Goal: Task Accomplishment & Management: Manage account settings

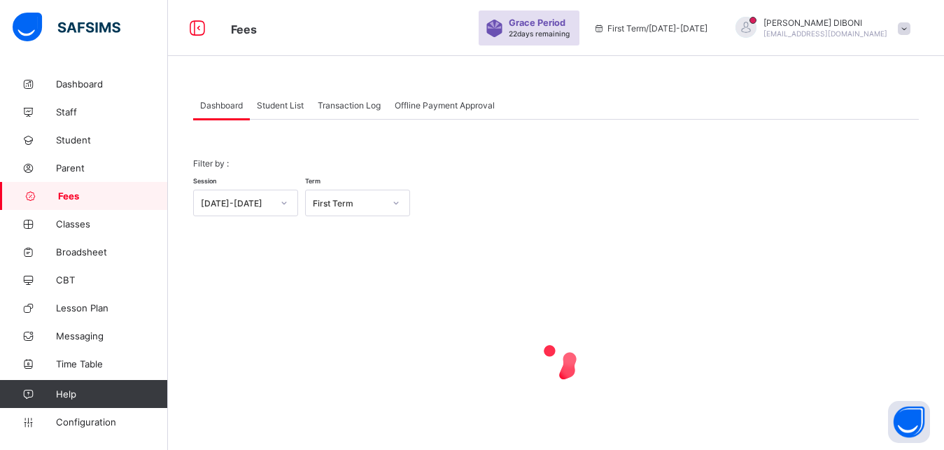
click at [284, 106] on span "Student List" at bounding box center [280, 105] width 47 height 10
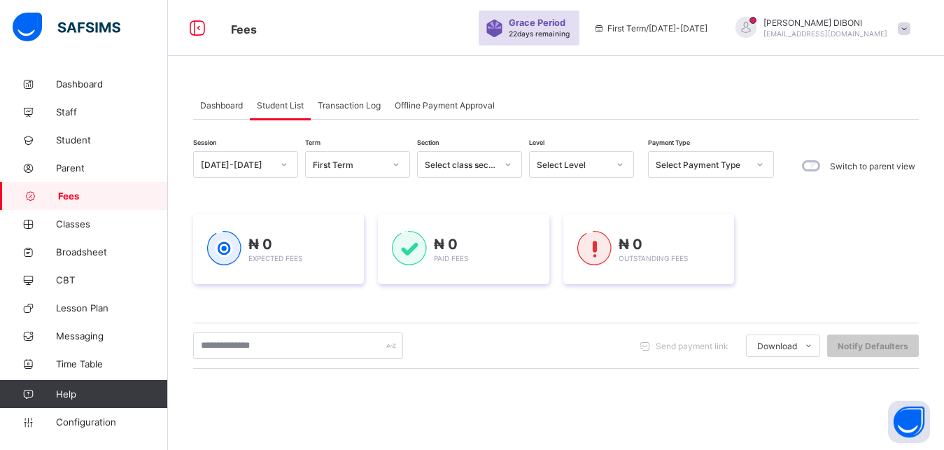
click at [581, 162] on div "Select Level" at bounding box center [572, 165] width 71 height 10
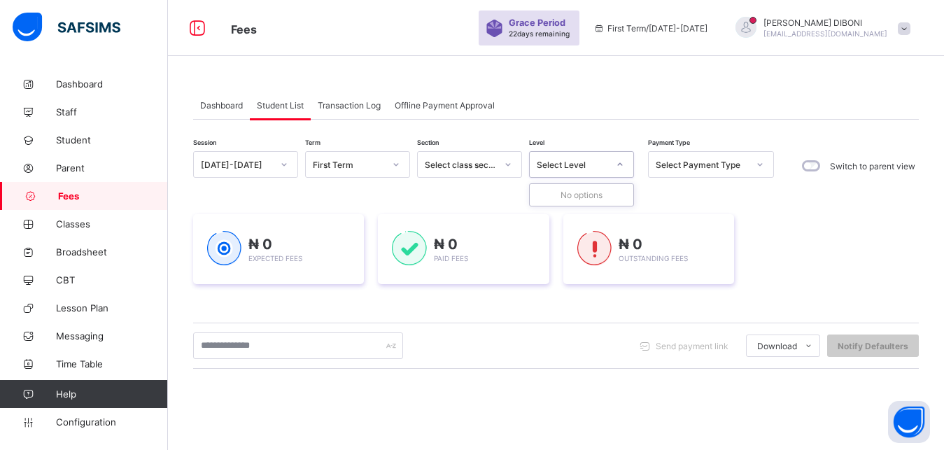
click at [581, 162] on div "Select Level" at bounding box center [572, 165] width 71 height 10
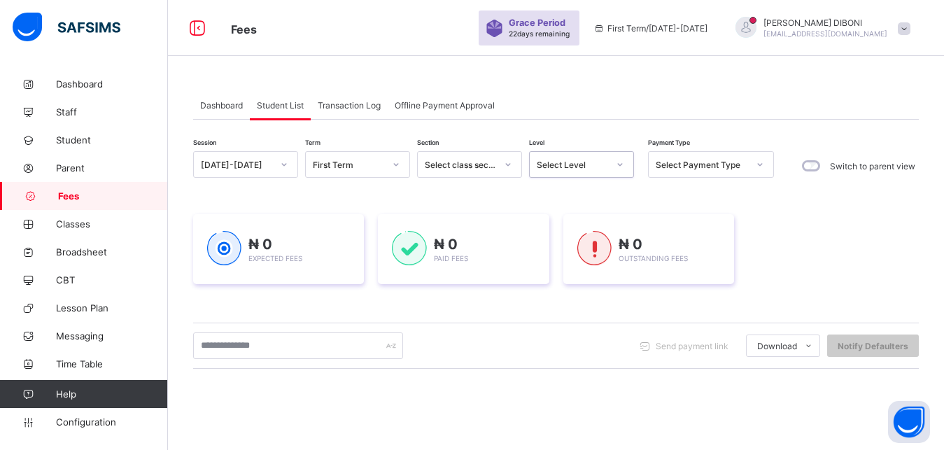
click at [581, 162] on div "Select Level" at bounding box center [572, 165] width 71 height 10
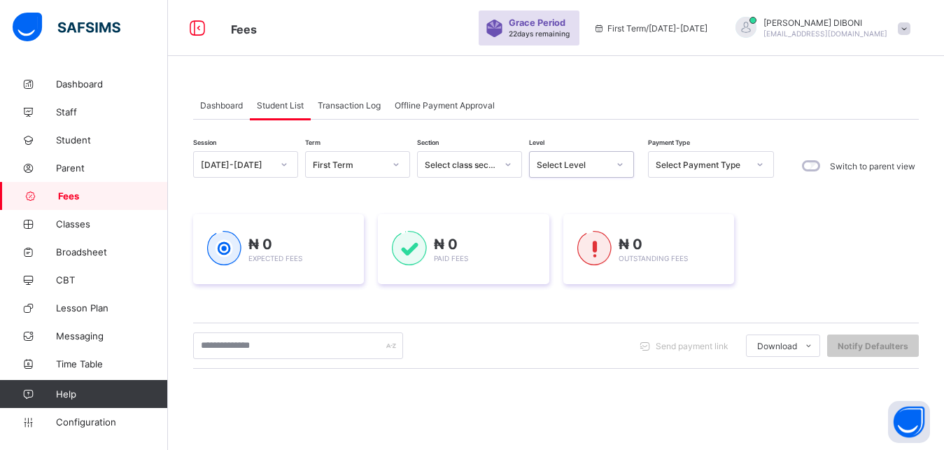
click at [581, 162] on div "Select Level" at bounding box center [572, 165] width 71 height 10
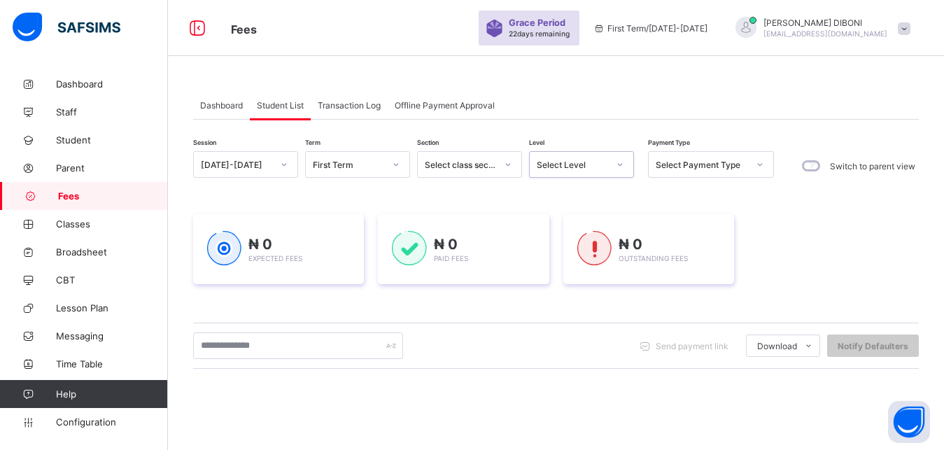
click at [581, 162] on div "Select Level" at bounding box center [572, 165] width 71 height 10
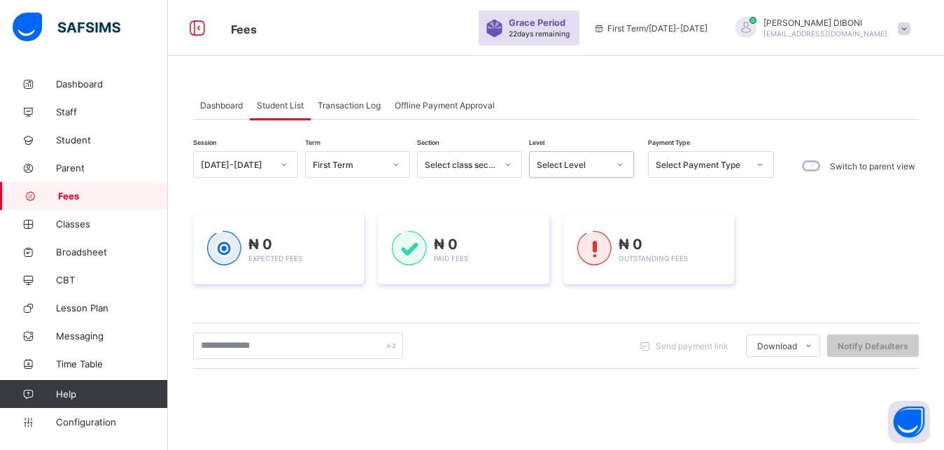
click at [581, 162] on div "Select Level" at bounding box center [572, 165] width 71 height 10
click at [612, 163] on div at bounding box center [620, 164] width 24 height 22
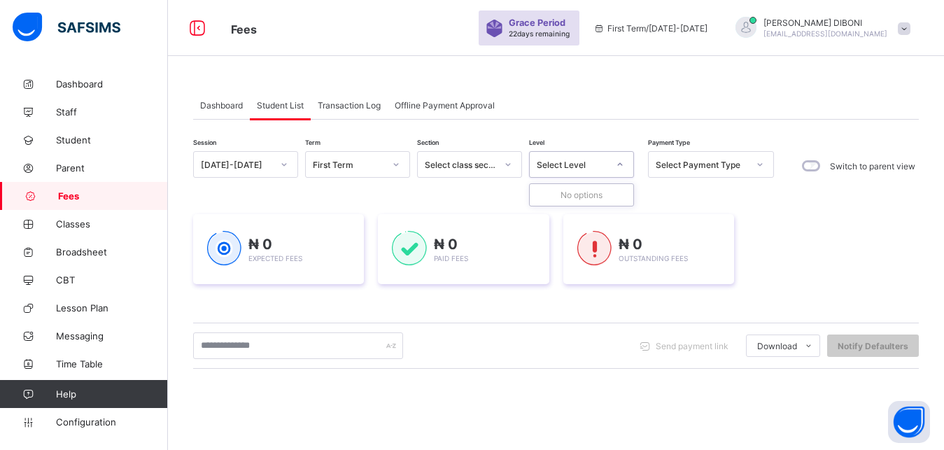
click at [612, 163] on div at bounding box center [620, 164] width 24 height 22
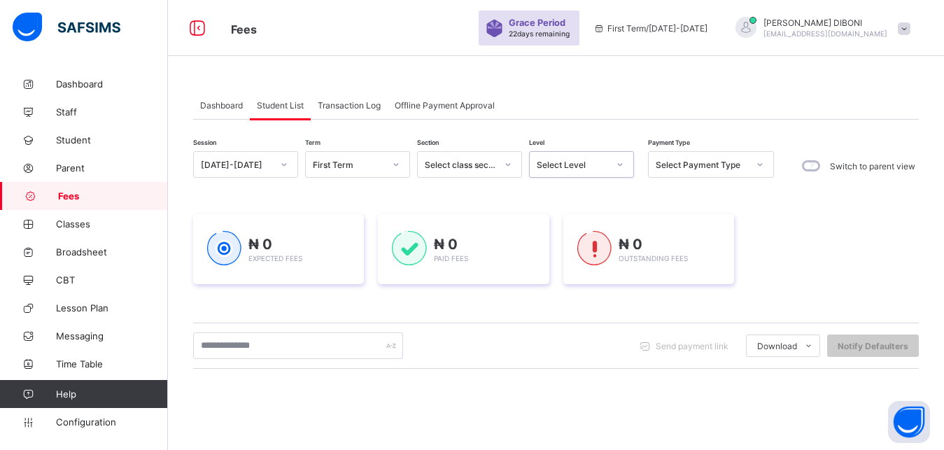
click at [612, 163] on div at bounding box center [620, 164] width 24 height 22
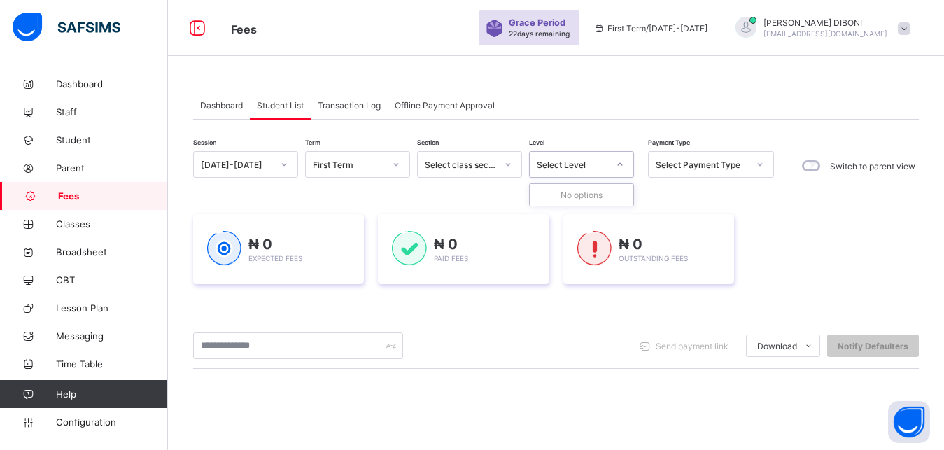
click at [612, 163] on div at bounding box center [620, 164] width 24 height 22
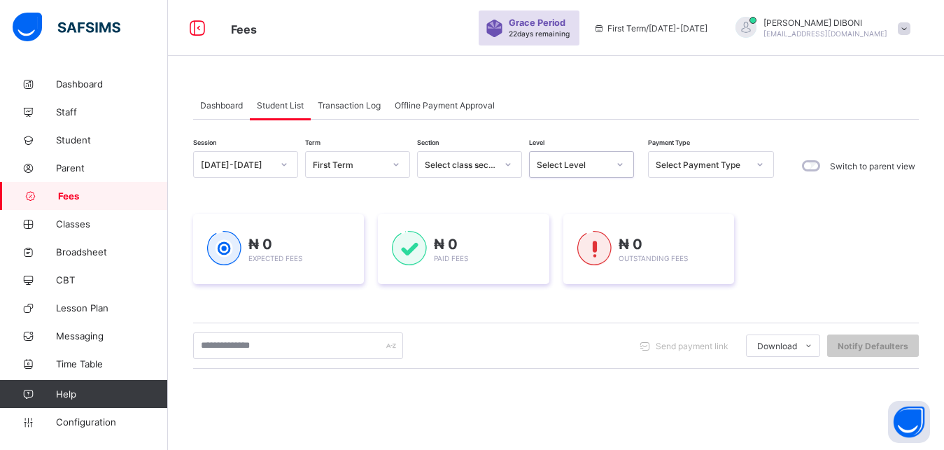
click at [612, 163] on div at bounding box center [620, 164] width 24 height 22
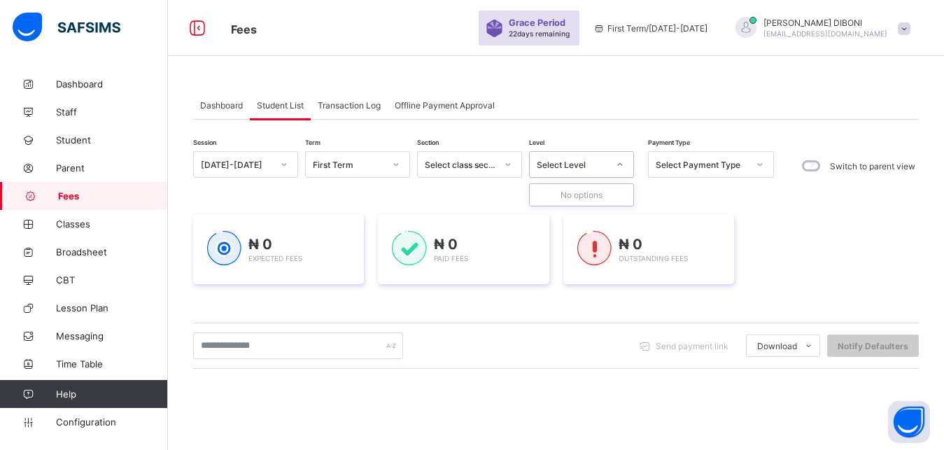
click at [612, 163] on div at bounding box center [620, 164] width 24 height 22
click at [355, 162] on div "First Term" at bounding box center [348, 165] width 71 height 10
click at [605, 167] on div "Select Level" at bounding box center [572, 165] width 71 height 10
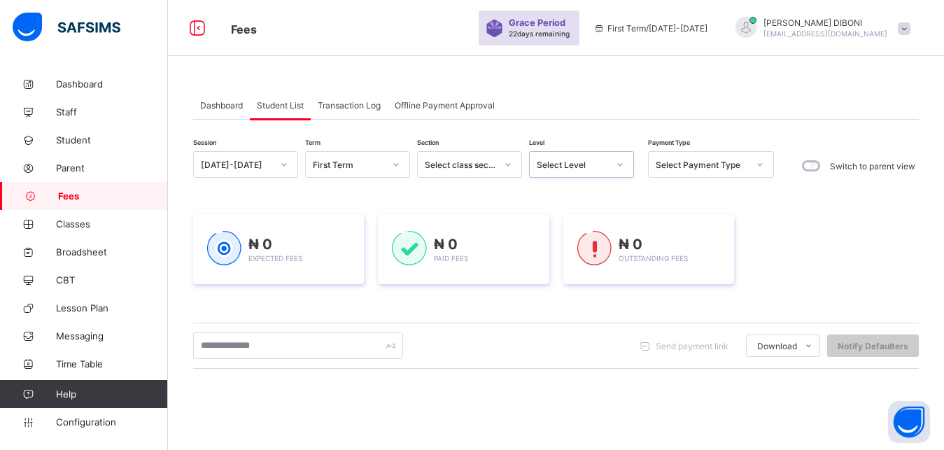
click at [605, 167] on div "Select Level" at bounding box center [572, 165] width 71 height 10
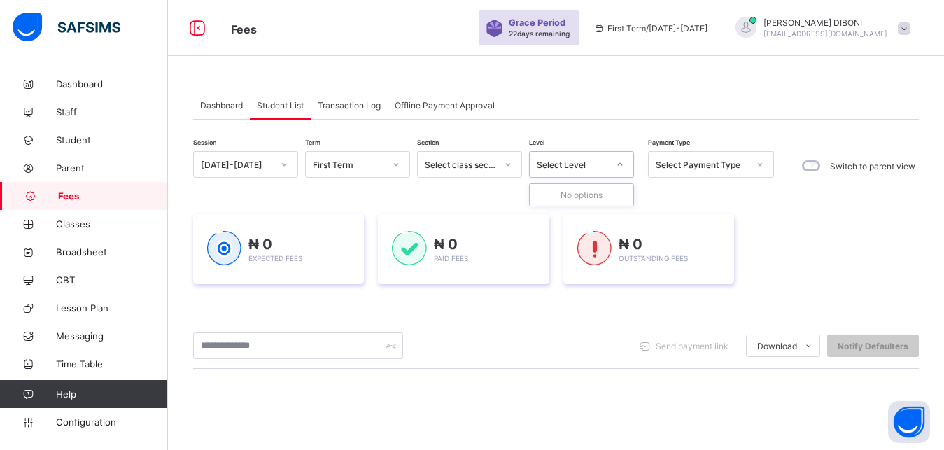
click at [605, 167] on div "Select Level" at bounding box center [572, 165] width 71 height 10
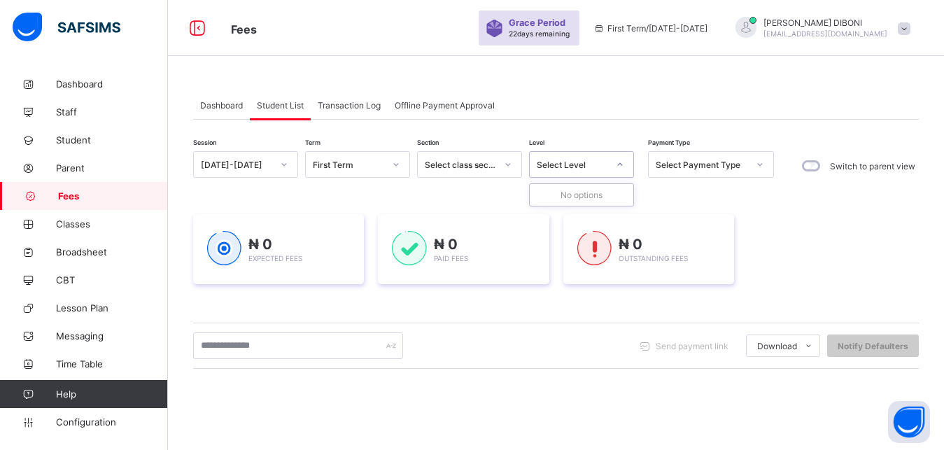
click at [605, 167] on div "Select Level" at bounding box center [572, 165] width 71 height 10
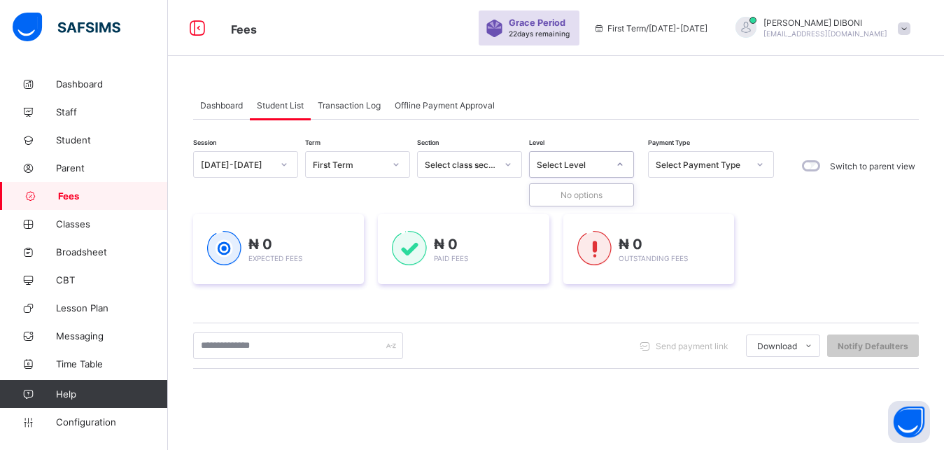
click at [605, 167] on div "Select Level" at bounding box center [572, 165] width 71 height 10
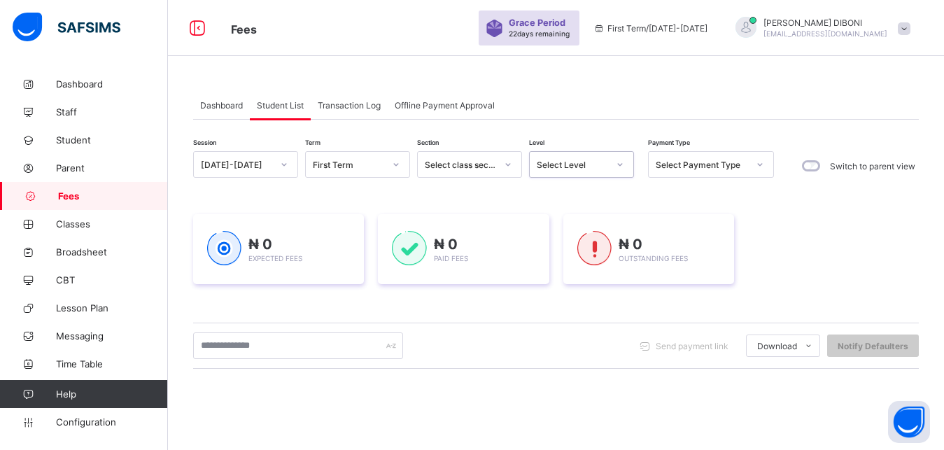
click at [605, 167] on div "Select Level" at bounding box center [572, 165] width 71 height 10
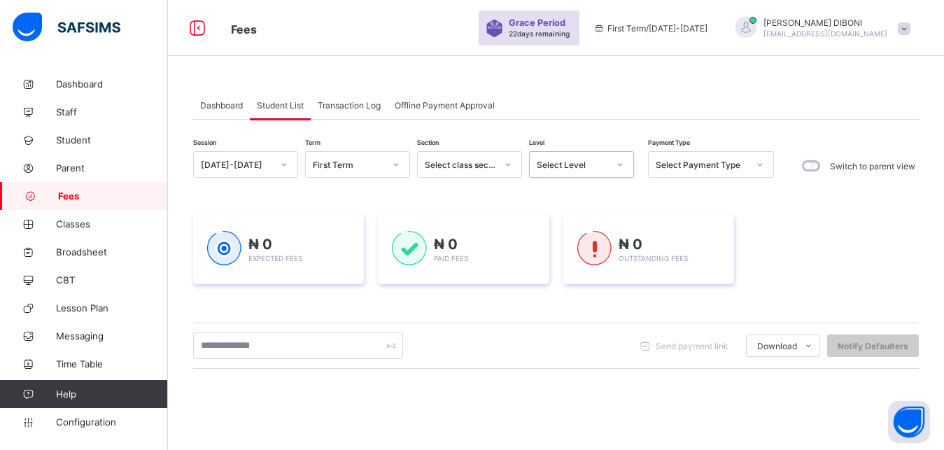
click at [605, 167] on div "Select Level" at bounding box center [572, 165] width 71 height 10
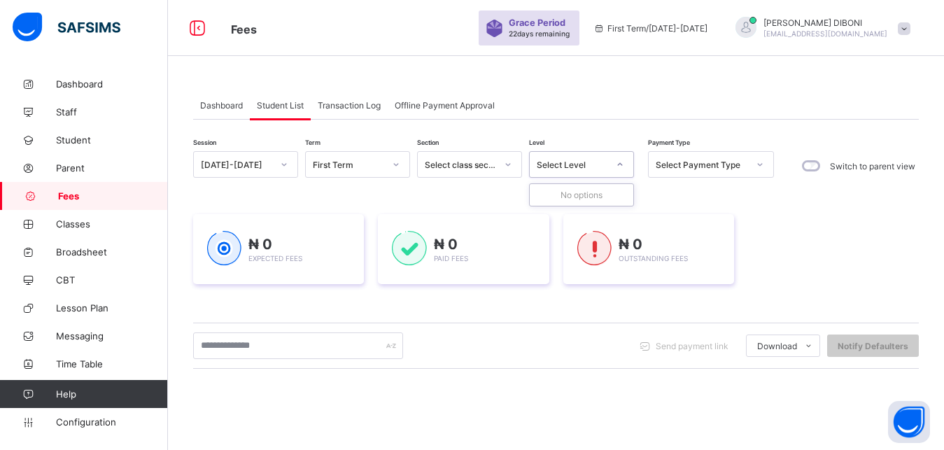
click at [605, 167] on div "Select Level" at bounding box center [572, 165] width 71 height 10
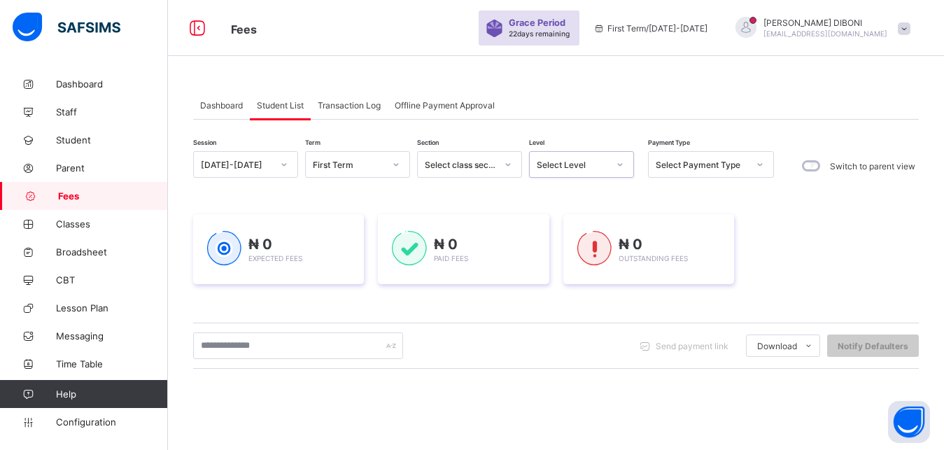
click at [598, 164] on div "Select Level" at bounding box center [572, 165] width 71 height 10
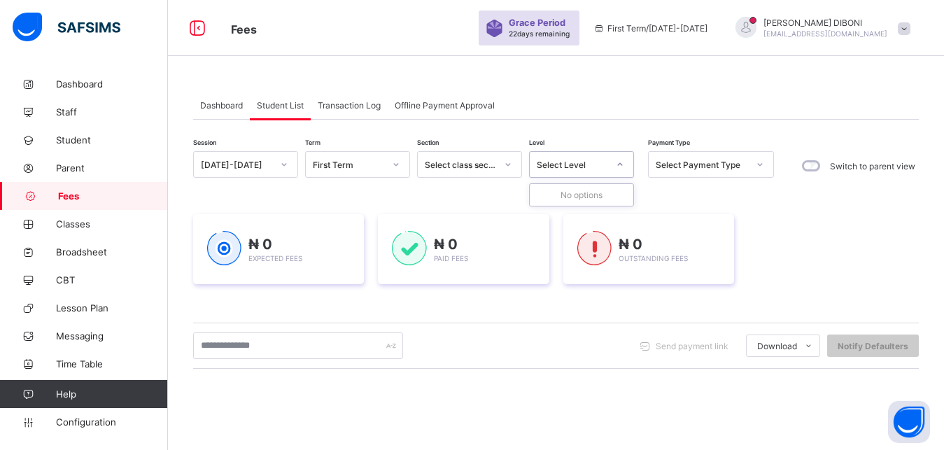
click at [598, 164] on div "Select Level" at bounding box center [572, 165] width 71 height 10
click at [867, 28] on div "YUSUF DIBONI diboniyusuf@gmail.com" at bounding box center [825, 27] width 124 height 21
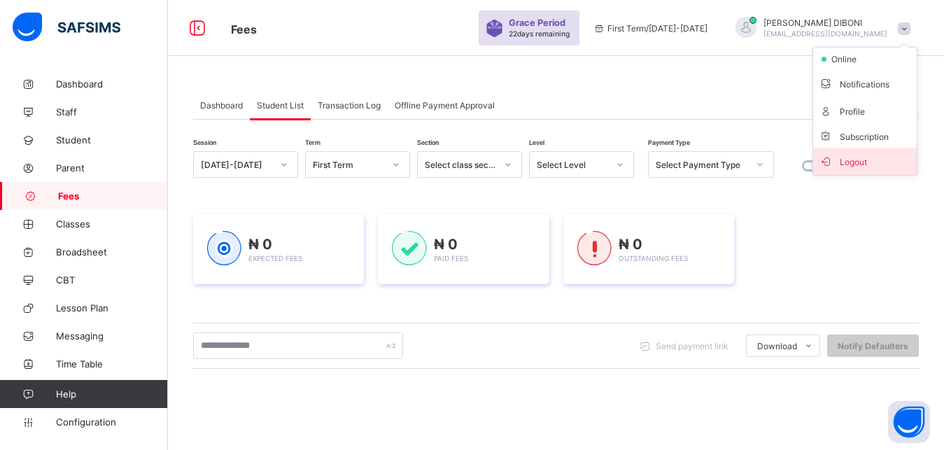
click at [876, 167] on span "Logout" at bounding box center [865, 161] width 92 height 16
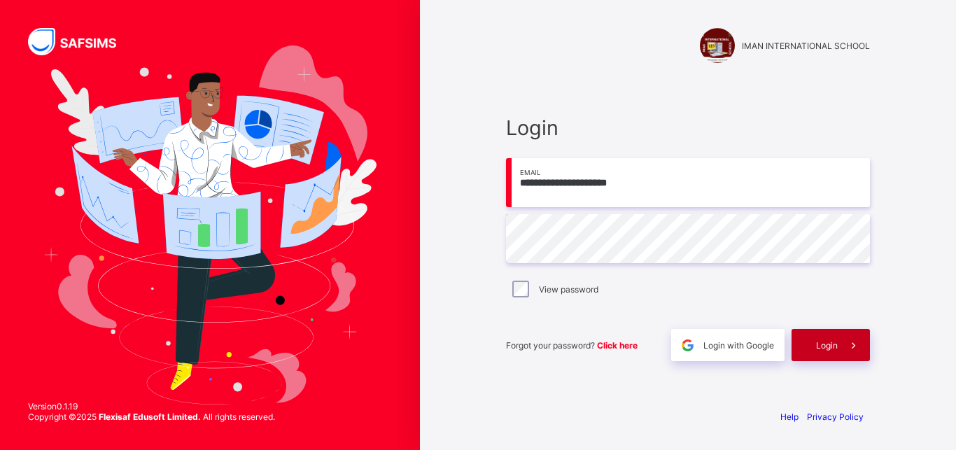
click at [835, 343] on span "Login" at bounding box center [827, 345] width 22 height 10
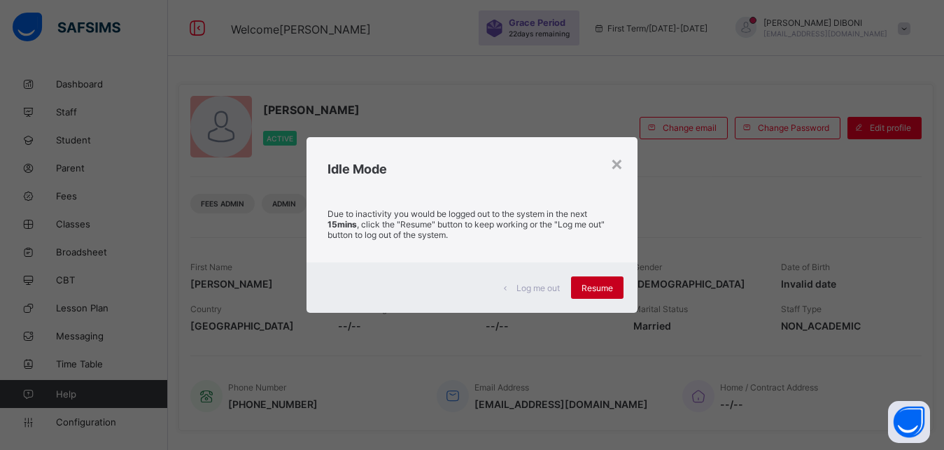
click at [597, 286] on span "Resume" at bounding box center [596, 288] width 31 height 10
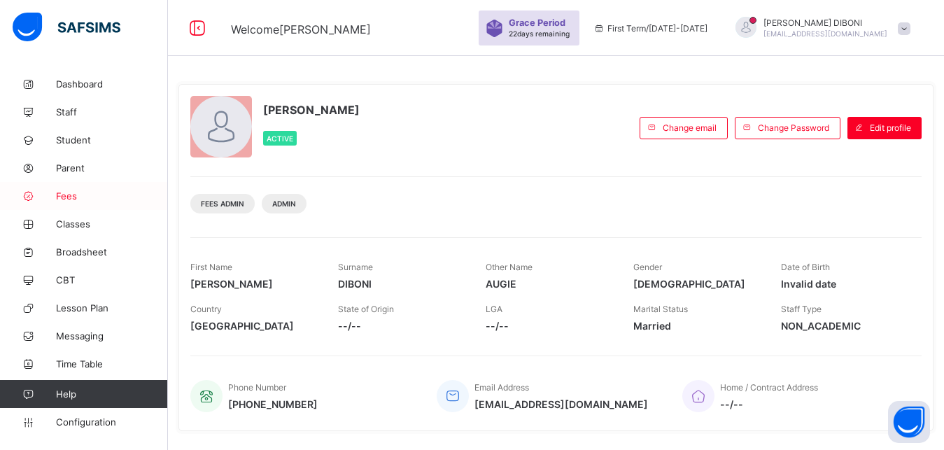
click at [65, 198] on span "Fees" at bounding box center [112, 195] width 112 height 11
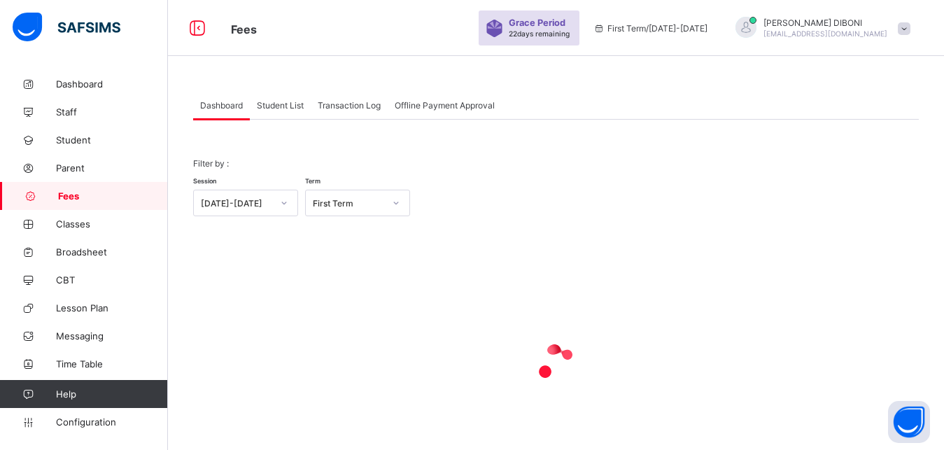
click at [271, 103] on span "Student List" at bounding box center [280, 105] width 47 height 10
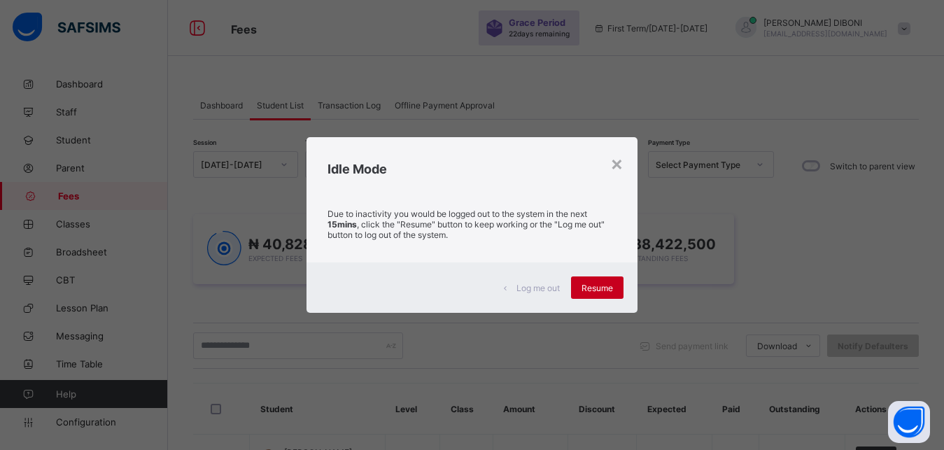
click at [600, 287] on span "Resume" at bounding box center [596, 288] width 31 height 10
click at [600, 281] on div "Resume" at bounding box center [597, 287] width 52 height 22
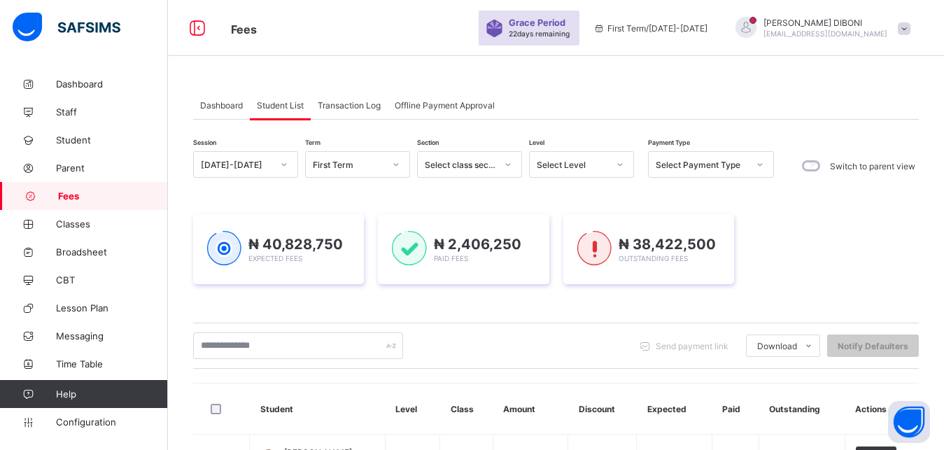
click at [605, 160] on div "Select Level" at bounding box center [572, 165] width 71 height 10
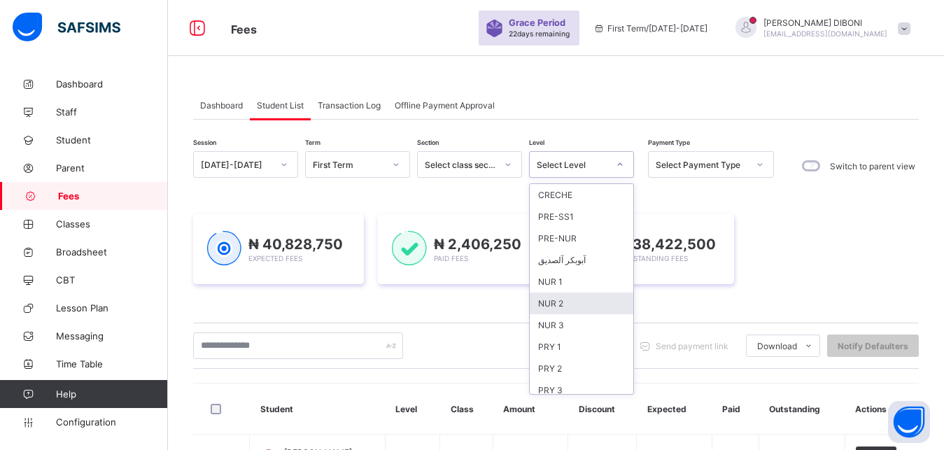
click at [581, 302] on div "NUR 2" at bounding box center [582, 303] width 104 height 22
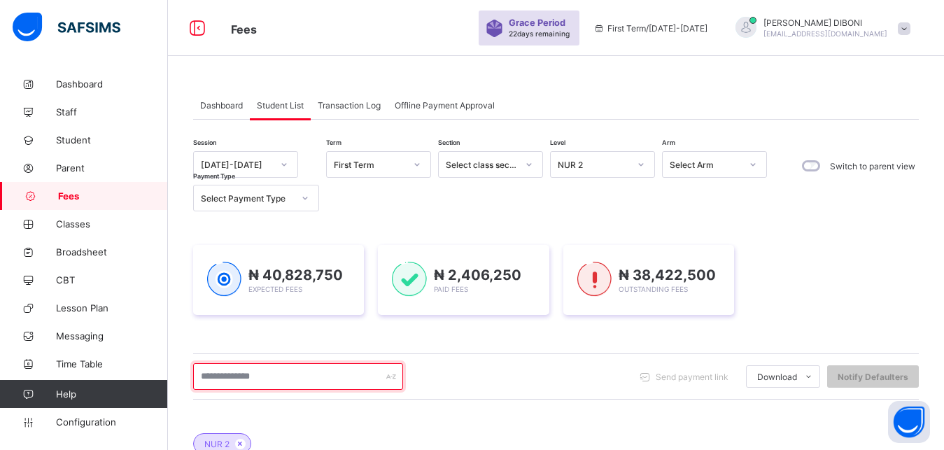
click at [323, 380] on input "text" at bounding box center [298, 376] width 210 height 27
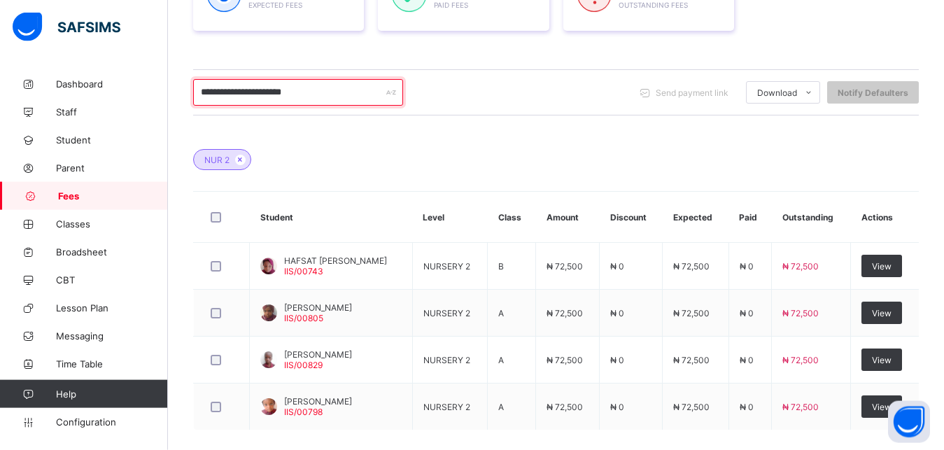
scroll to position [285, 0]
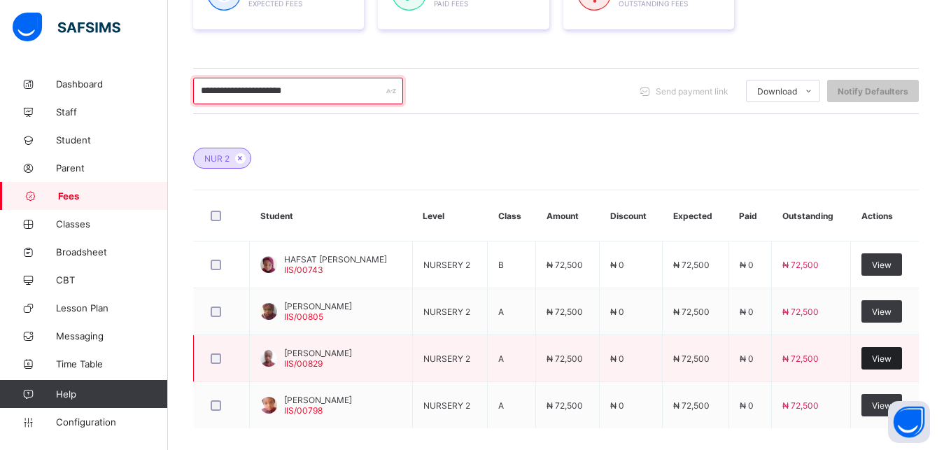
type input "**********"
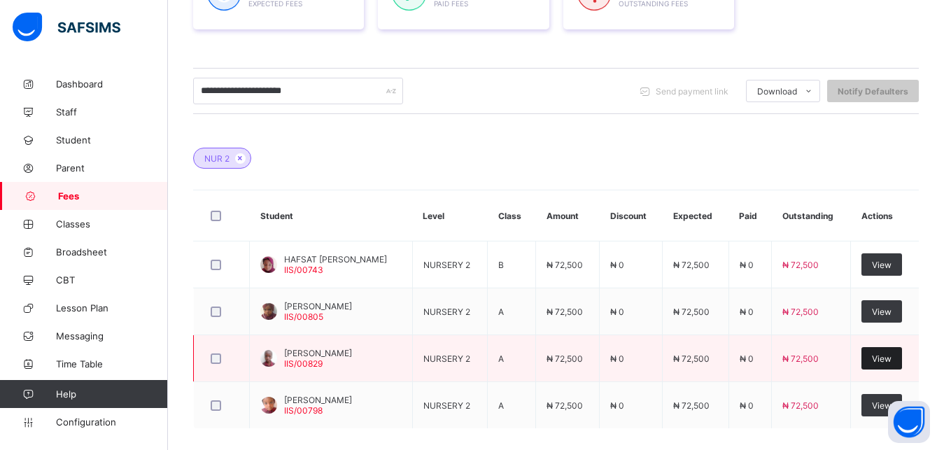
click at [891, 353] on span "View" at bounding box center [882, 358] width 20 height 10
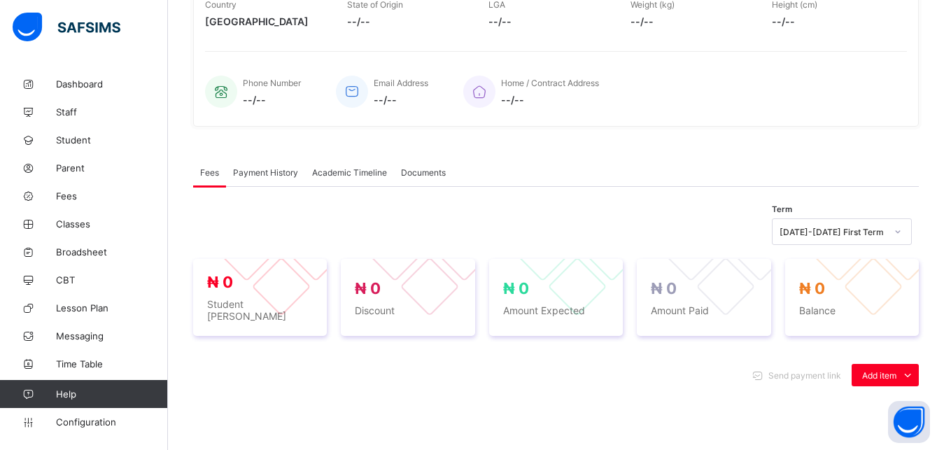
scroll to position [467, 0]
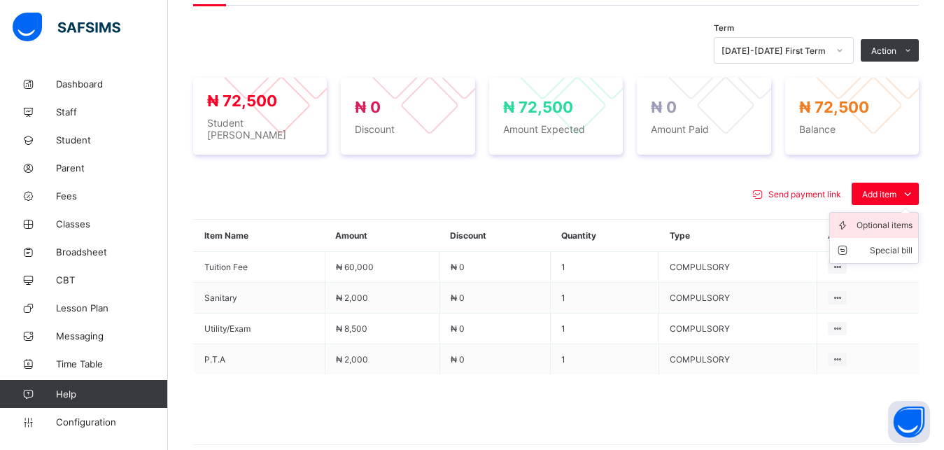
click at [911, 219] on div "Optional items" at bounding box center [884, 225] width 56 height 14
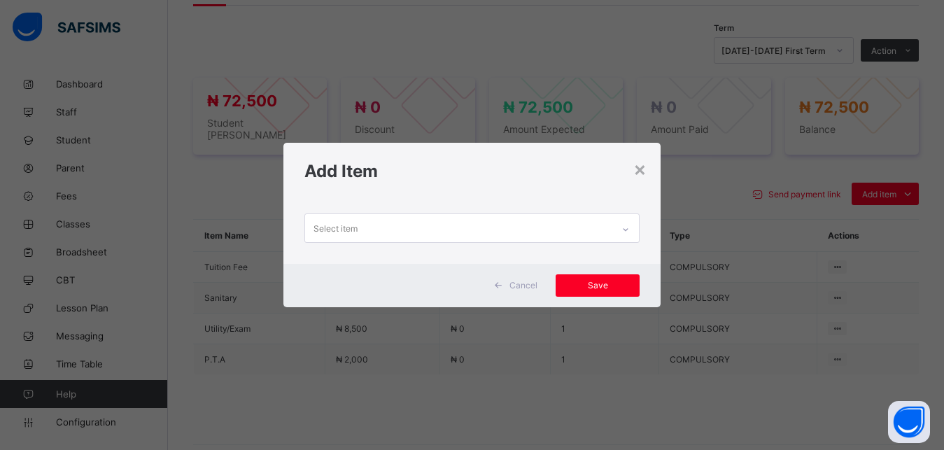
click at [613, 223] on div "Select item" at bounding box center [459, 227] width 308 height 27
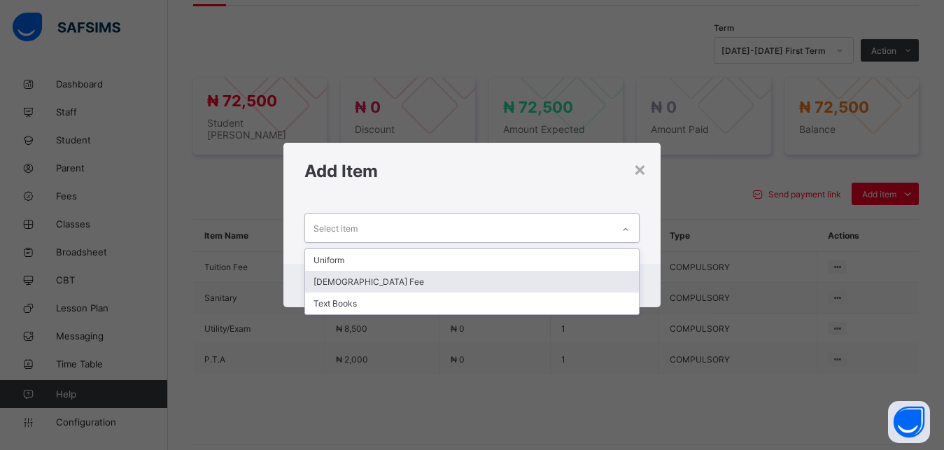
click at [549, 280] on div "[DEMOGRAPHIC_DATA] Fee" at bounding box center [472, 282] width 334 height 22
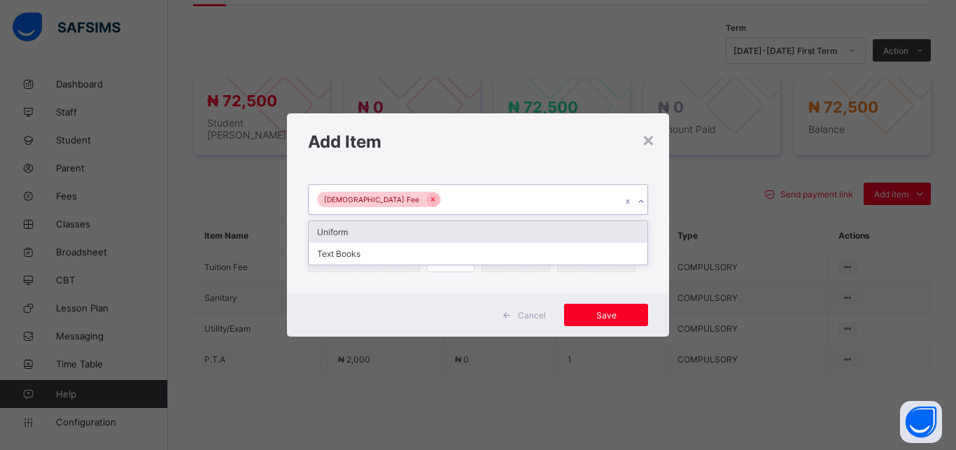
click at [538, 205] on div "[DEMOGRAPHIC_DATA] Fee" at bounding box center [465, 199] width 312 height 29
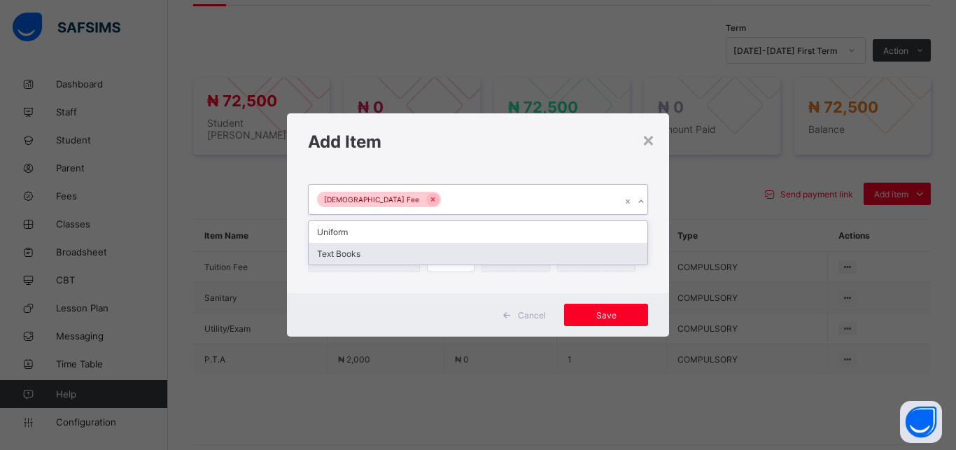
click at [504, 253] on div "Text Books" at bounding box center [478, 254] width 339 height 22
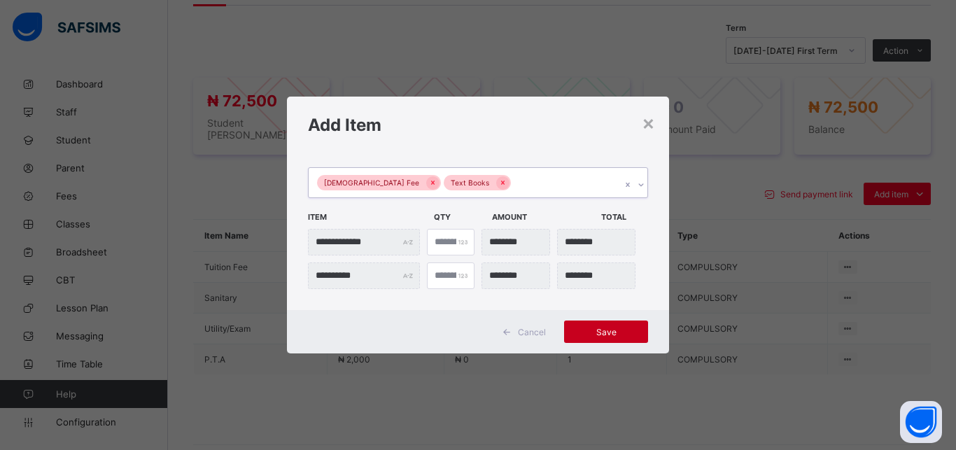
click at [586, 335] on span "Save" at bounding box center [605, 332] width 63 height 10
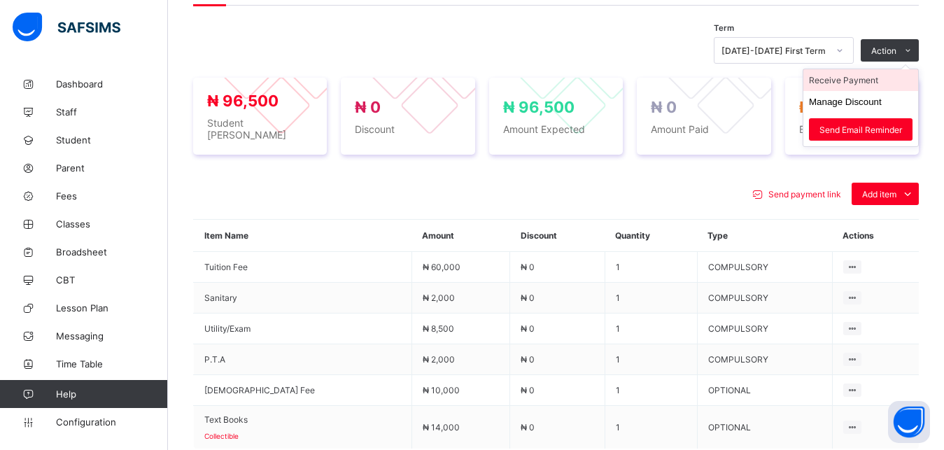
click at [871, 79] on li "Receive Payment" at bounding box center [860, 80] width 115 height 22
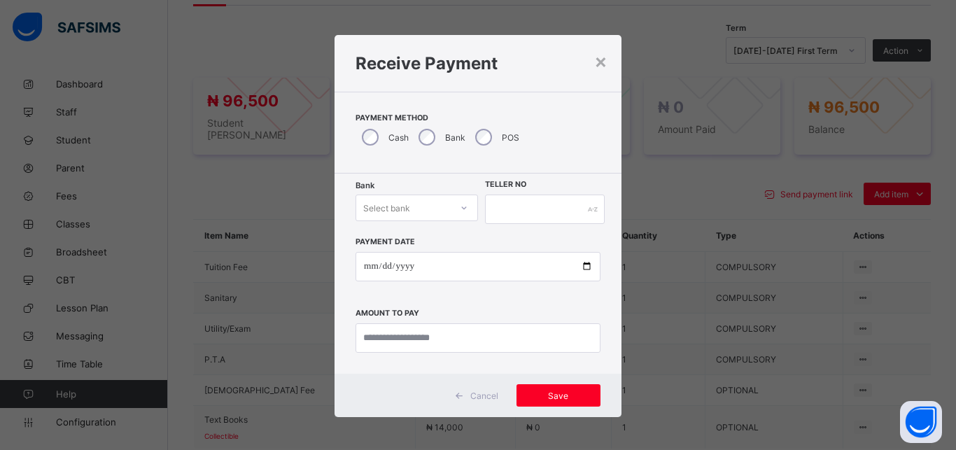
click at [421, 208] on div "Select bank" at bounding box center [403, 208] width 94 height 20
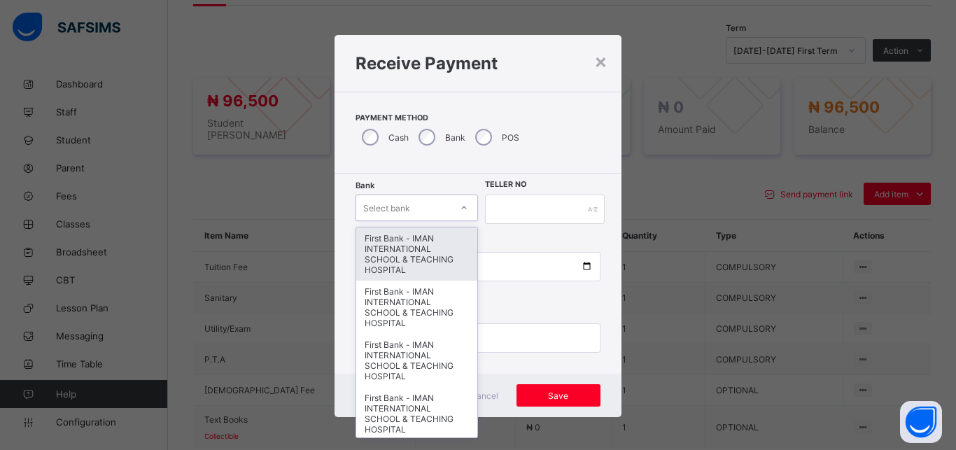
click at [409, 264] on div "First Bank - IMAN INTERNATIONAL SCHOOL & TEACHING HOSPITAL" at bounding box center [416, 253] width 121 height 53
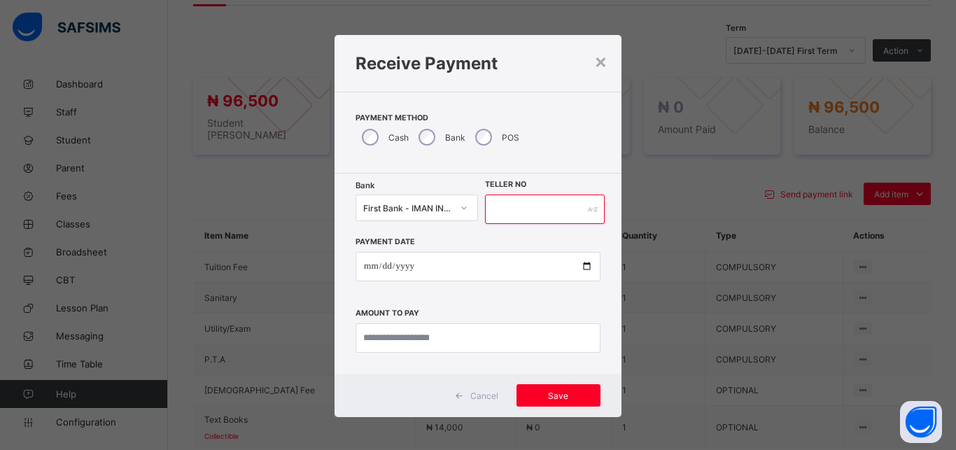
click at [542, 212] on input "text" at bounding box center [545, 209] width 120 height 29
type input "*****"
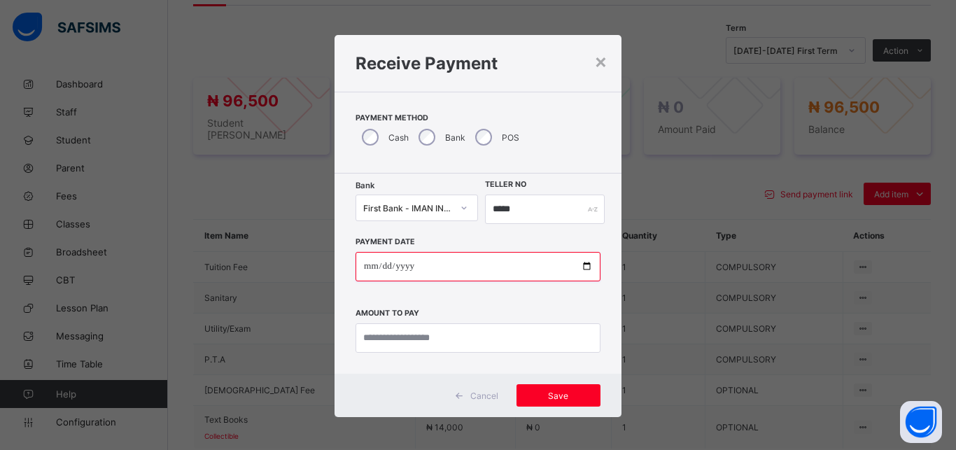
click at [577, 264] on input "date" at bounding box center [477, 266] width 245 height 29
type input "**********"
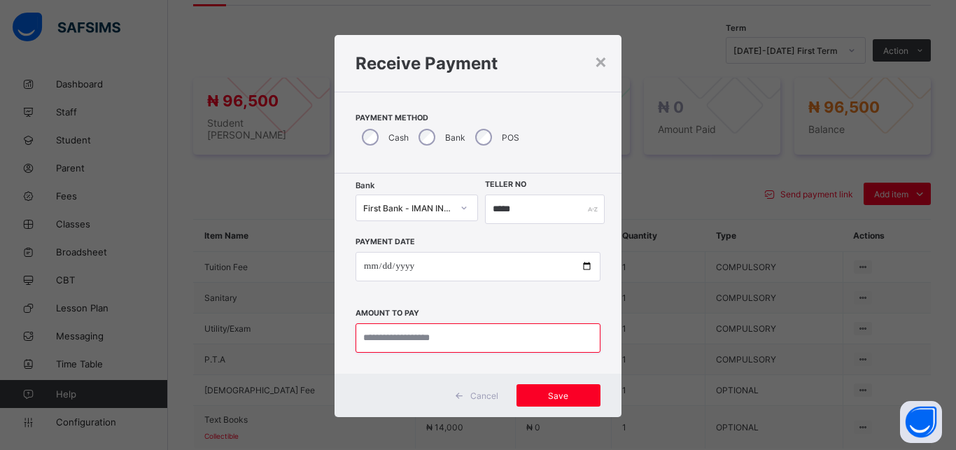
click at [476, 337] on input "currency" at bounding box center [477, 337] width 245 height 29
type input "********"
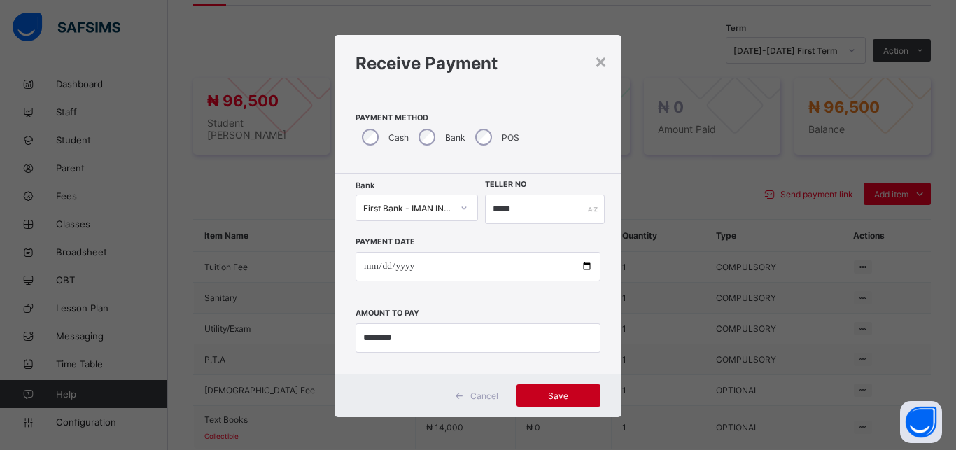
click at [545, 392] on span "Save" at bounding box center [558, 395] width 63 height 10
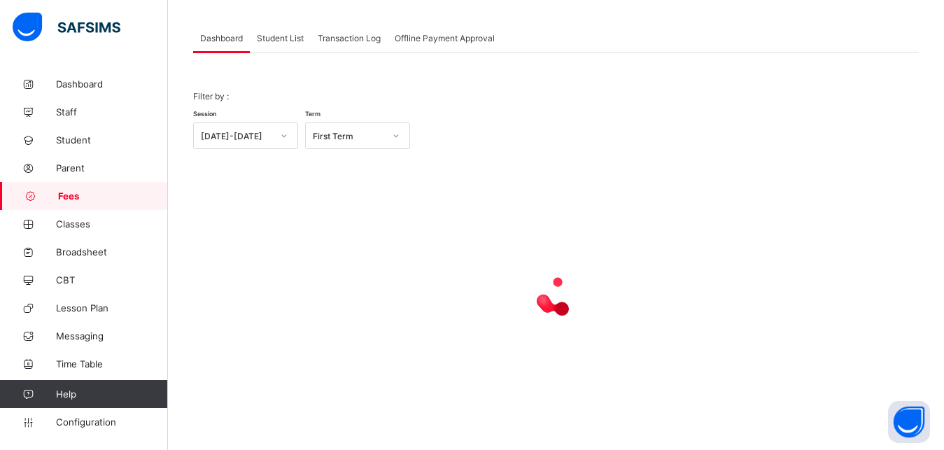
scroll to position [67, 0]
click at [283, 41] on span "Student List" at bounding box center [280, 38] width 47 height 10
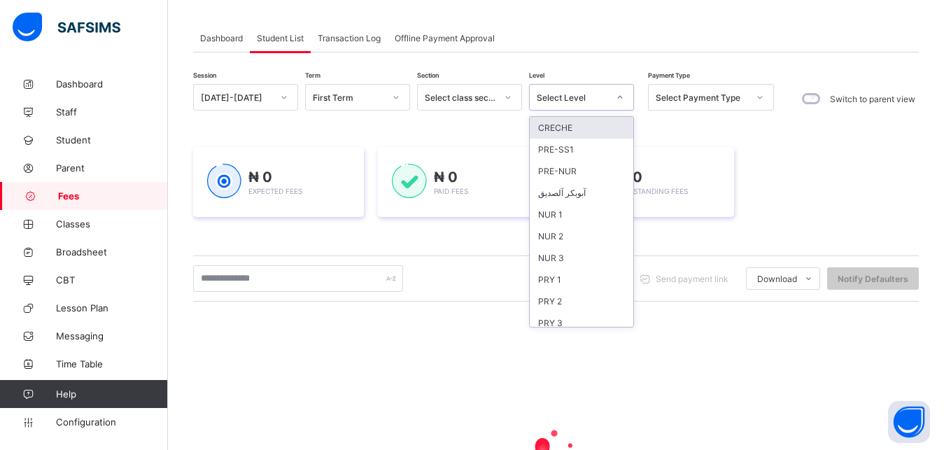
click at [575, 98] on div "Select Level" at bounding box center [572, 97] width 71 height 10
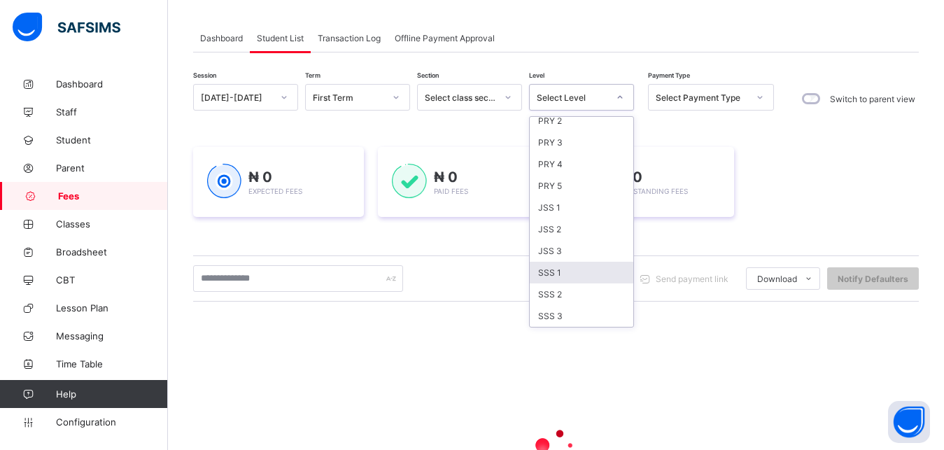
click at [591, 274] on div "SSS 1" at bounding box center [582, 273] width 104 height 22
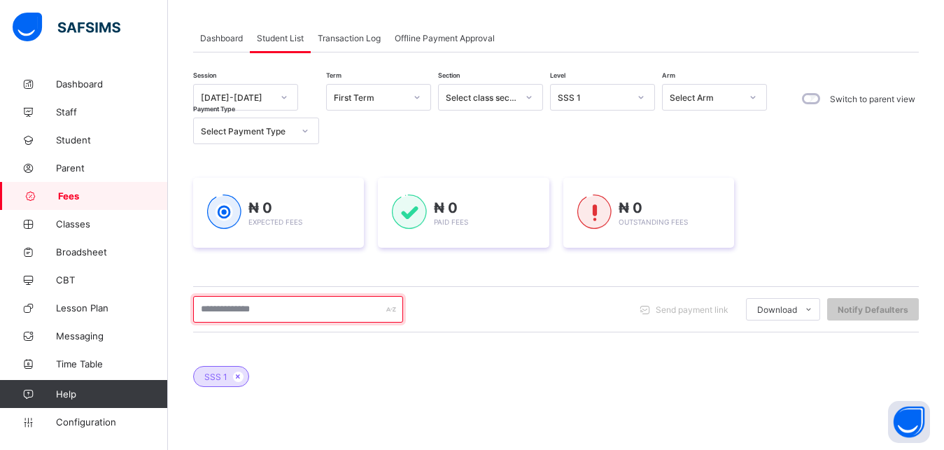
click at [329, 308] on input "text" at bounding box center [298, 309] width 210 height 27
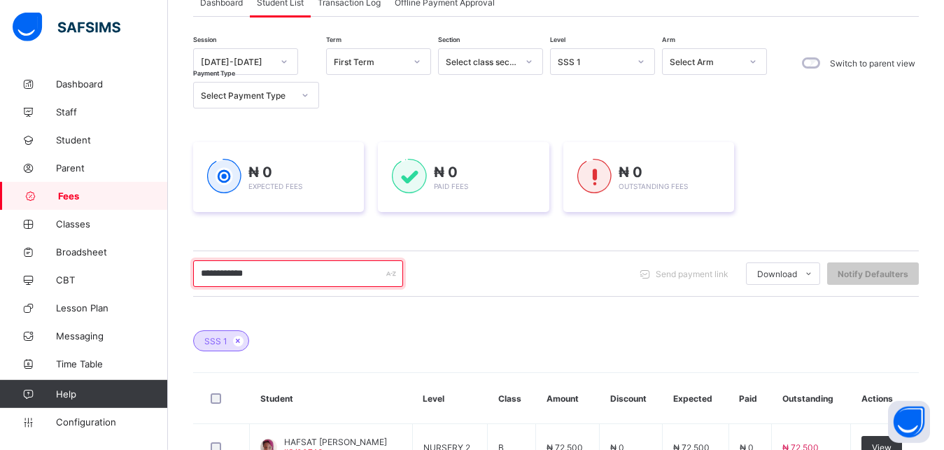
scroll to position [67, 0]
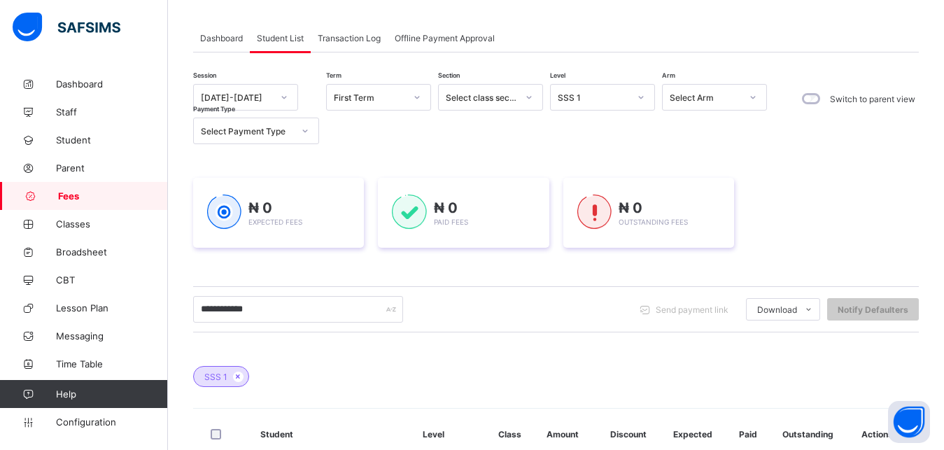
click at [610, 101] on div "SSS 1" at bounding box center [593, 97] width 71 height 10
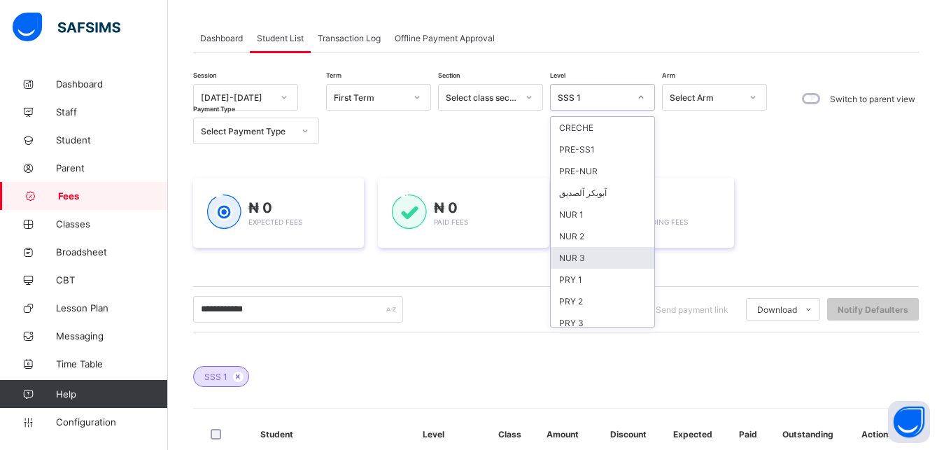
click at [595, 251] on div "NUR 3" at bounding box center [603, 258] width 104 height 22
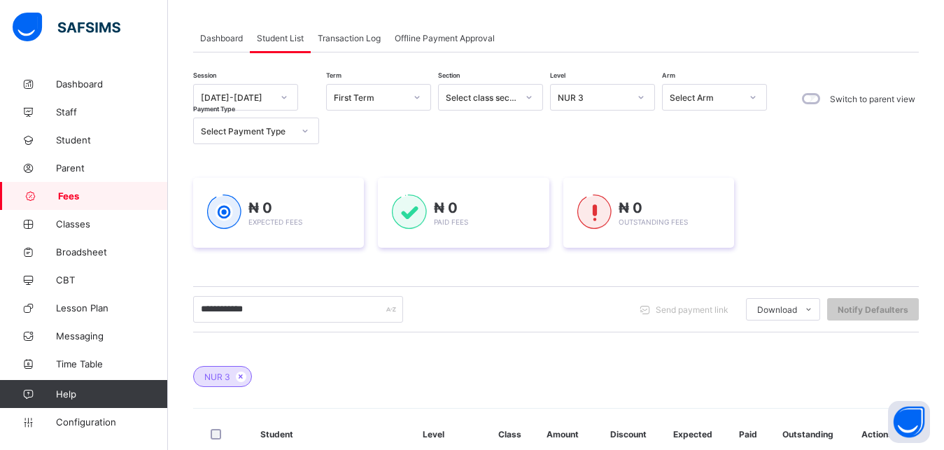
click at [603, 99] on div "NUR 3" at bounding box center [593, 97] width 71 height 10
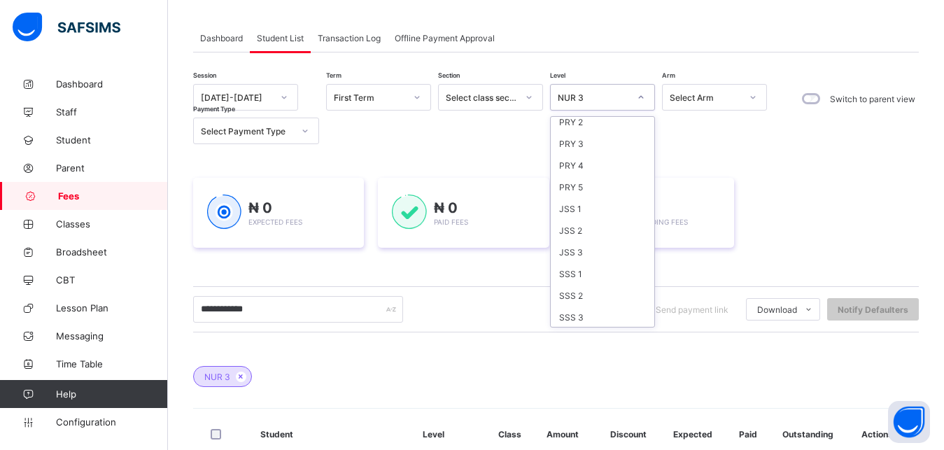
scroll to position [181, 0]
click at [593, 271] on div "SSS 1" at bounding box center [603, 273] width 104 height 22
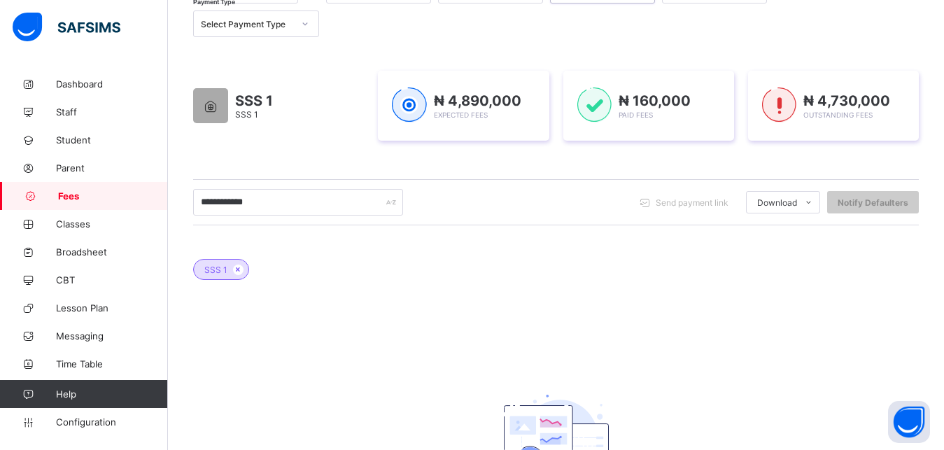
scroll to position [139, 0]
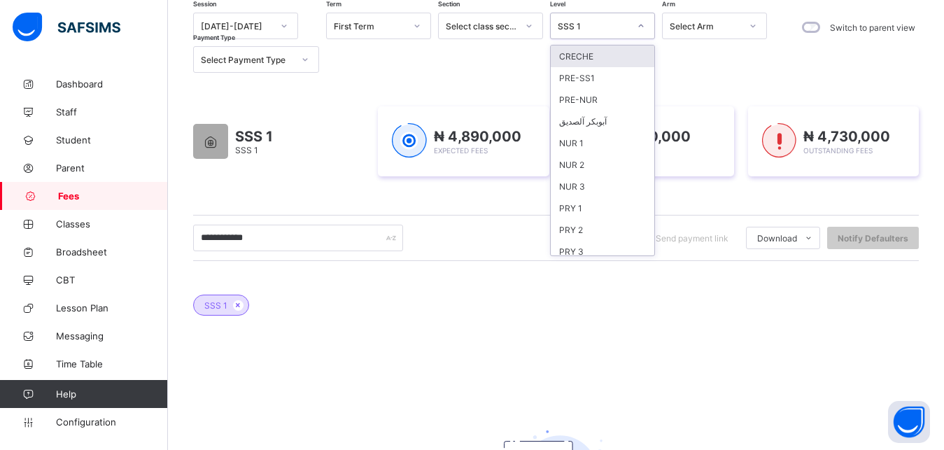
click at [613, 27] on div "SSS 1" at bounding box center [593, 26] width 71 height 10
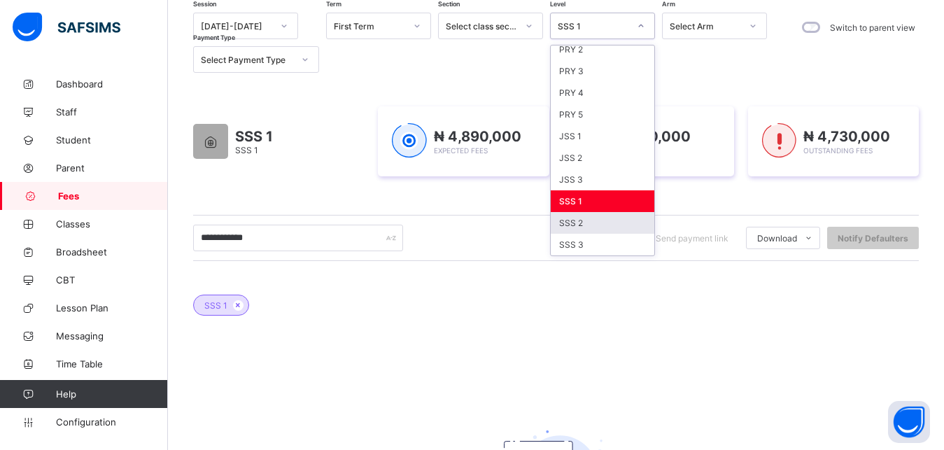
click at [607, 229] on div "SSS 2" at bounding box center [603, 223] width 104 height 22
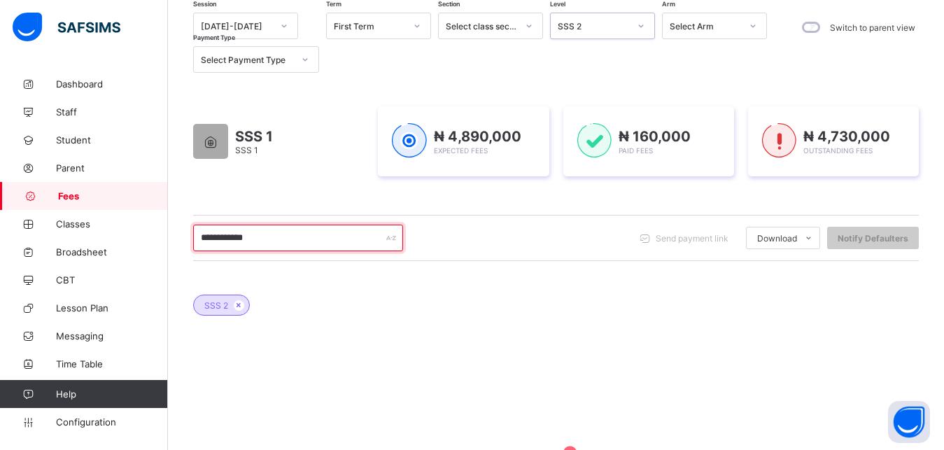
click at [304, 242] on input "**********" at bounding box center [298, 238] width 210 height 27
type input "*"
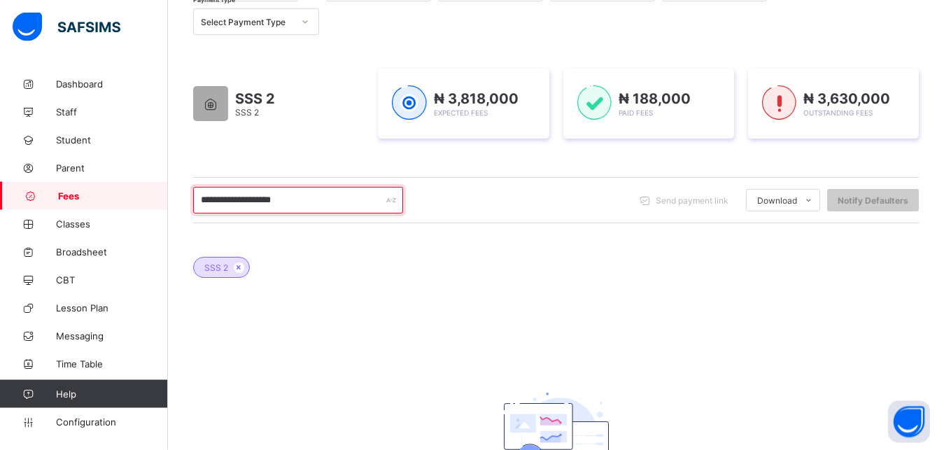
scroll to position [210, 0]
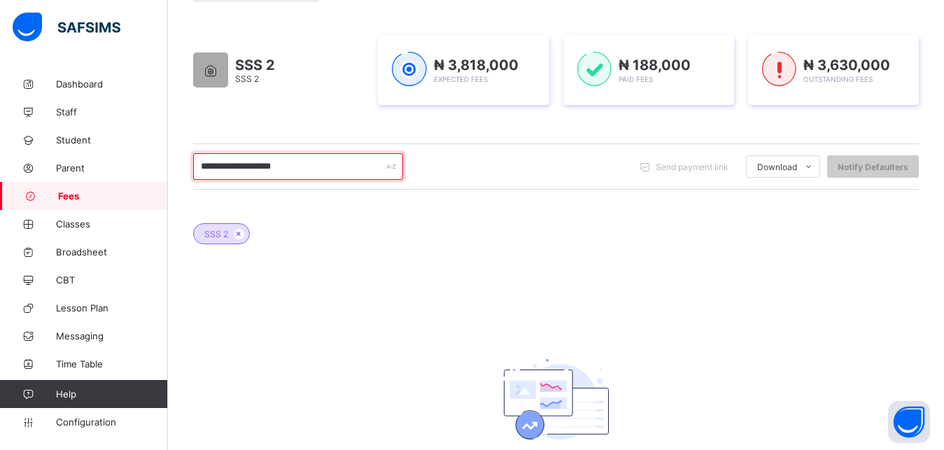
click at [336, 170] on input "**********" at bounding box center [298, 166] width 210 height 27
type input "*"
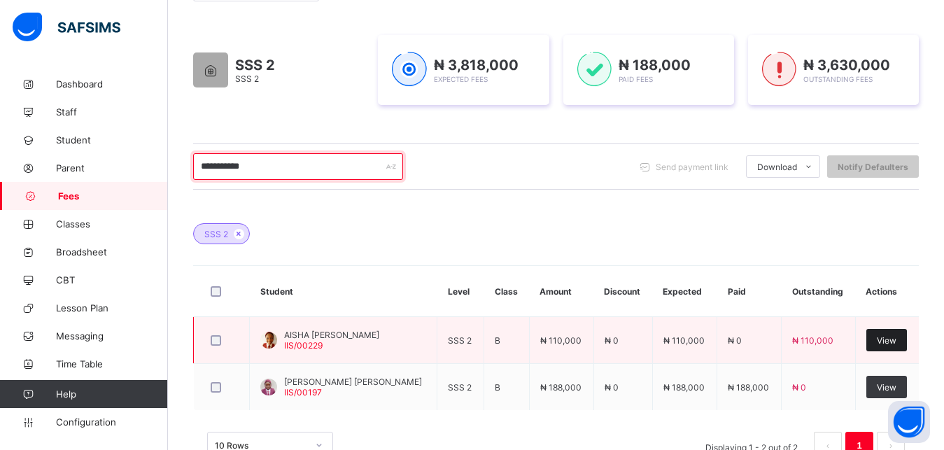
type input "**********"
click at [888, 333] on div "View" at bounding box center [886, 340] width 41 height 22
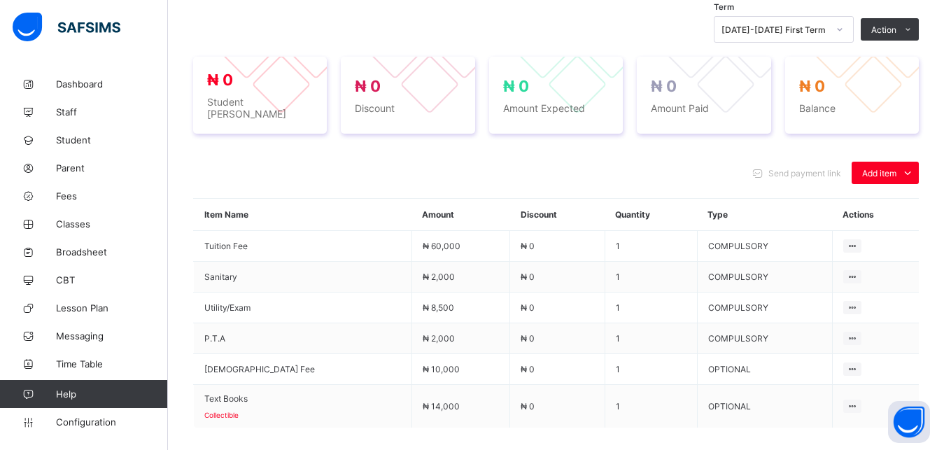
scroll to position [531, 0]
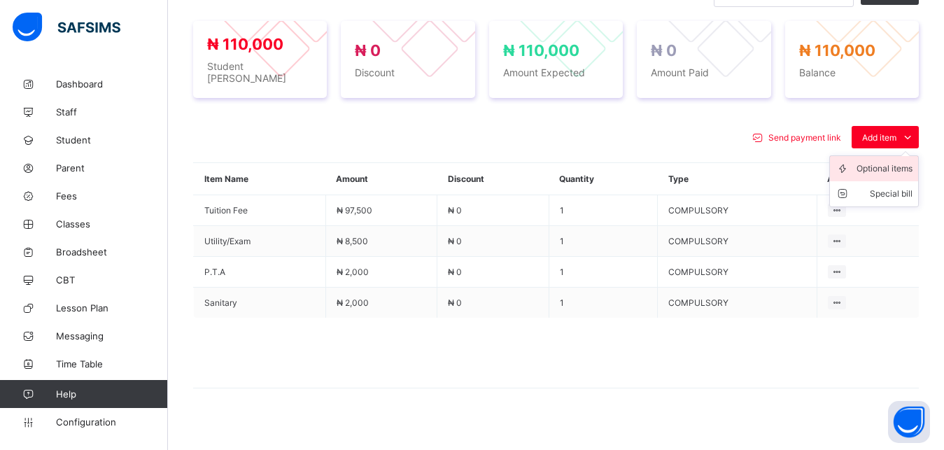
click at [895, 162] on div "Optional items" at bounding box center [884, 169] width 56 height 14
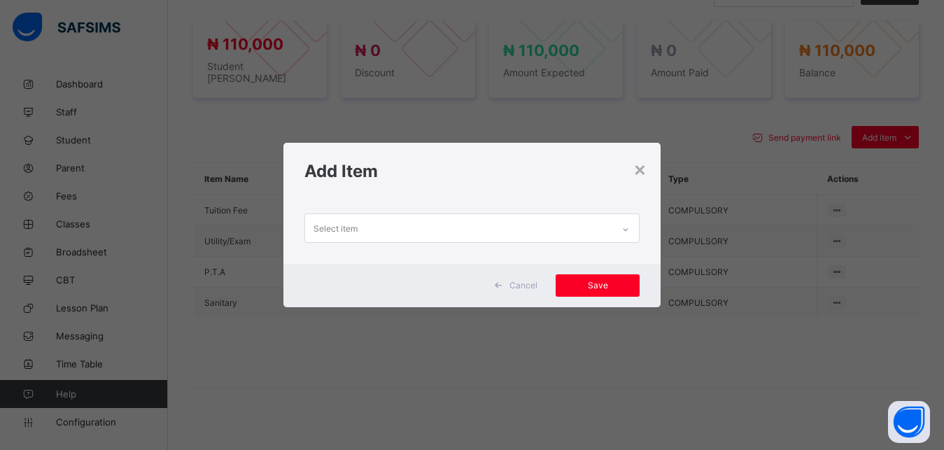
click at [523, 225] on div "Select item" at bounding box center [459, 227] width 308 height 27
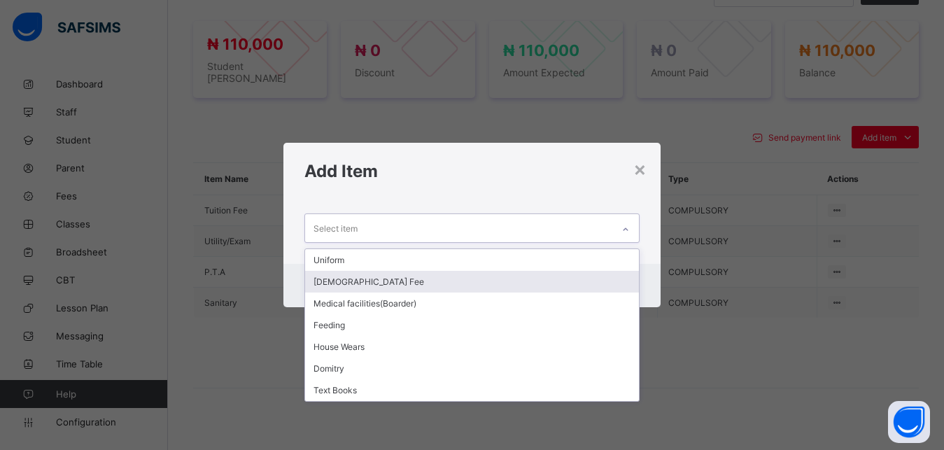
click at [471, 276] on div "[DEMOGRAPHIC_DATA] Fee" at bounding box center [472, 282] width 334 height 22
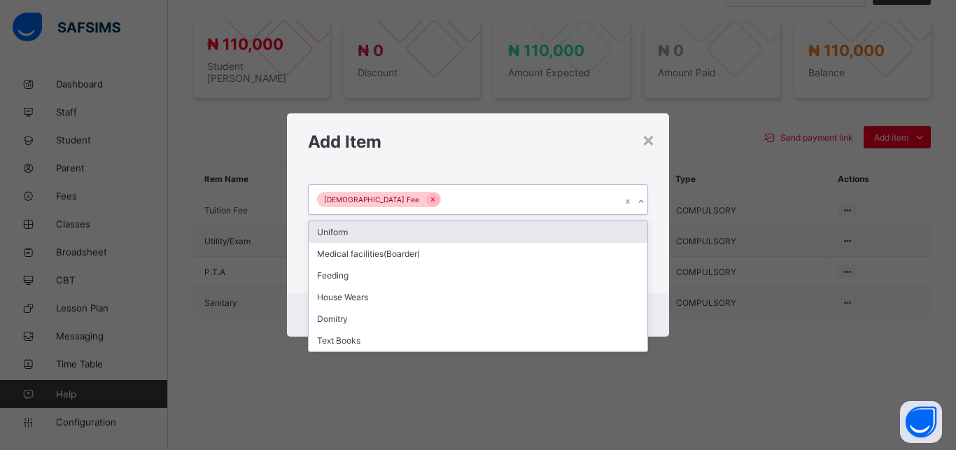
click at [470, 204] on div "[DEMOGRAPHIC_DATA] Fee" at bounding box center [465, 199] width 312 height 29
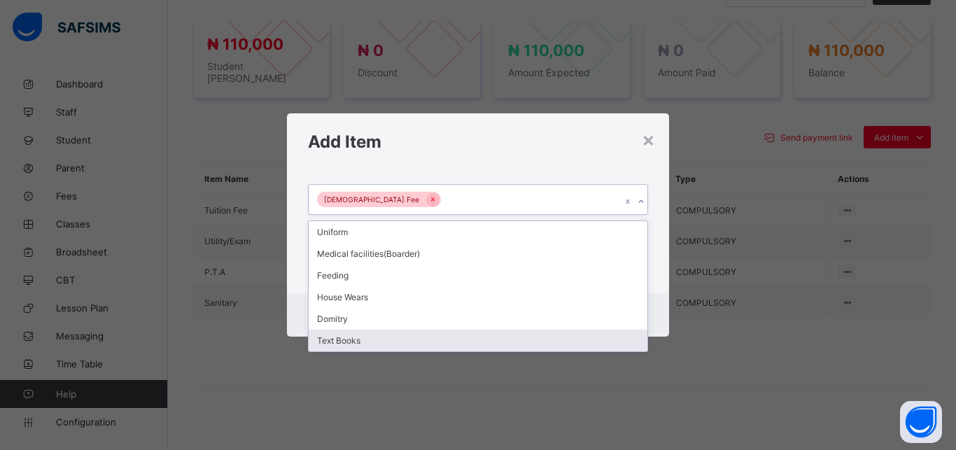
click at [431, 336] on div "Text Books" at bounding box center [478, 341] width 339 height 22
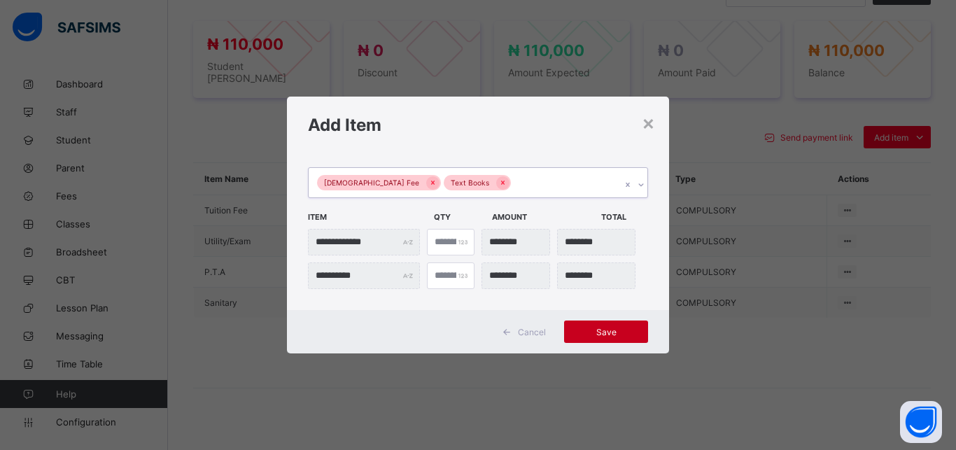
click at [611, 329] on span "Save" at bounding box center [605, 332] width 63 height 10
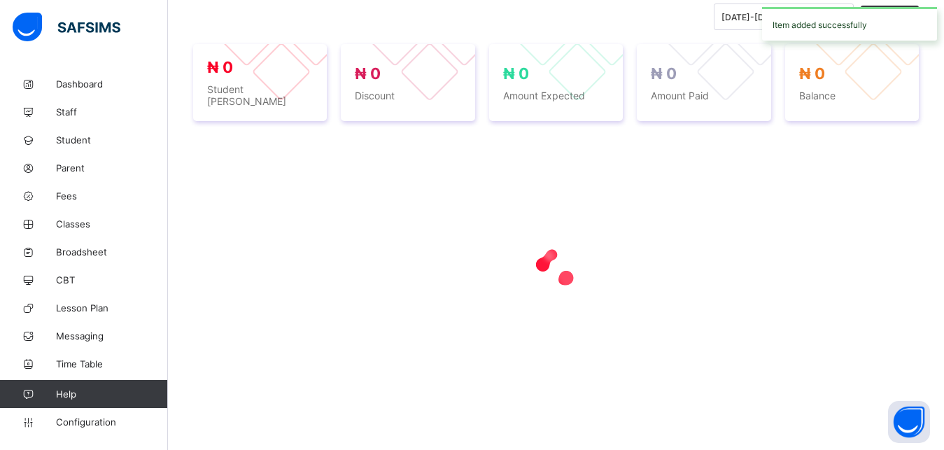
scroll to position [493, 0]
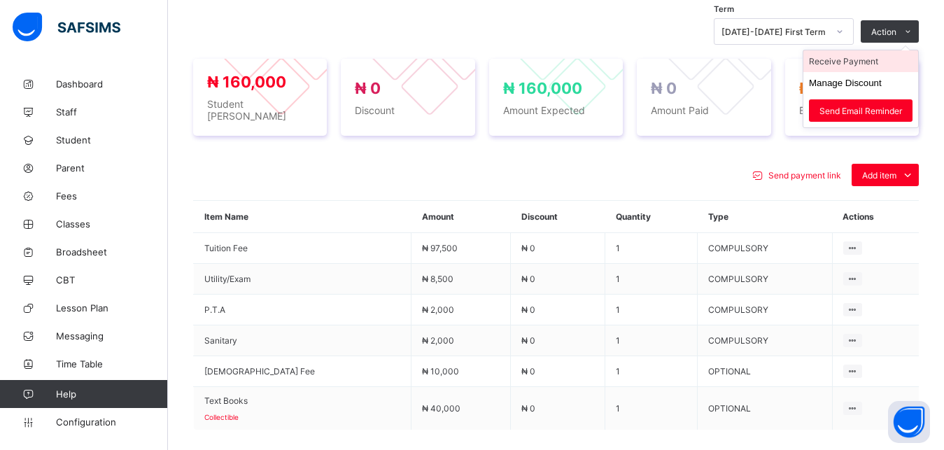
click at [882, 52] on li "Receive Payment" at bounding box center [860, 61] width 115 height 22
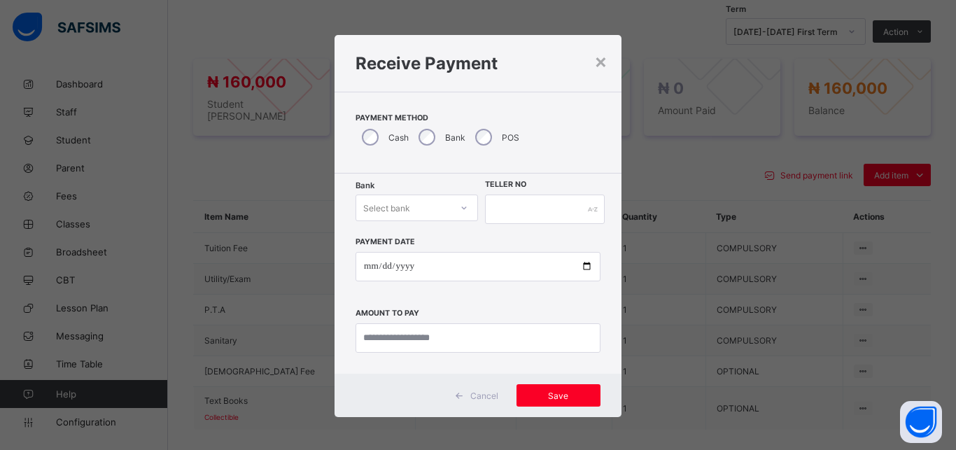
click at [402, 207] on div "Select bank" at bounding box center [386, 208] width 47 height 27
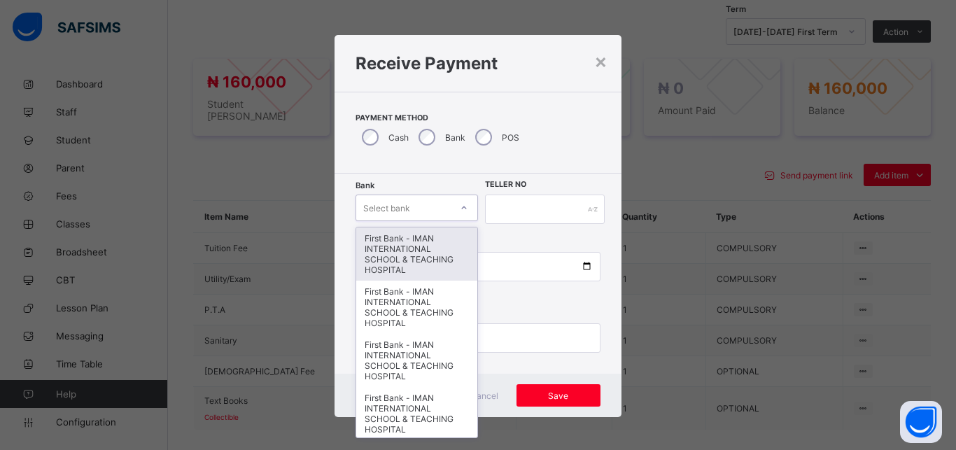
click at [402, 243] on div "First Bank - IMAN INTERNATIONAL SCHOOL & TEACHING HOSPITAL" at bounding box center [416, 253] width 121 height 53
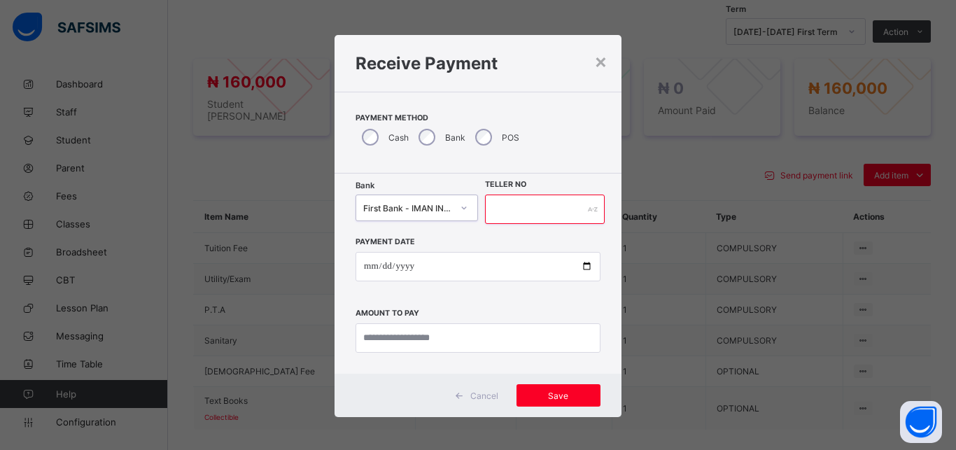
click at [518, 213] on input "text" at bounding box center [545, 209] width 120 height 29
type input "*****"
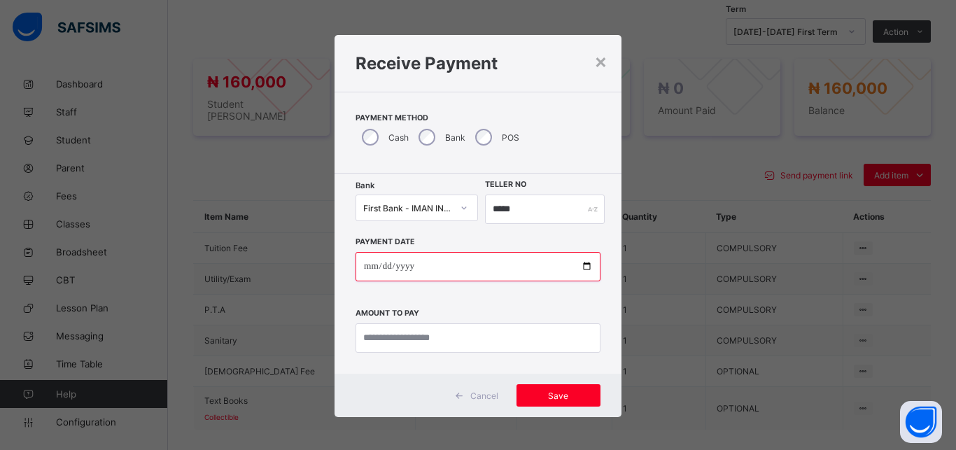
click at [579, 268] on input "date" at bounding box center [477, 266] width 245 height 29
type input "**********"
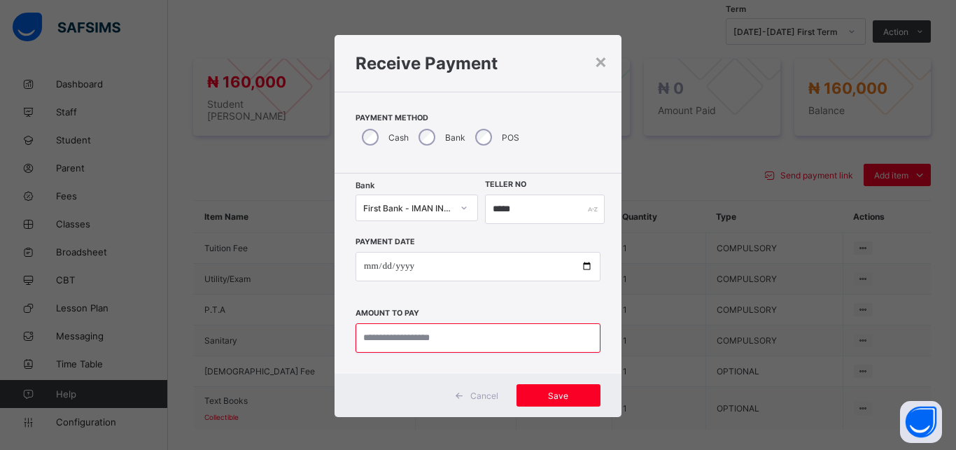
click at [432, 340] on input "currency" at bounding box center [477, 337] width 245 height 29
type input "*********"
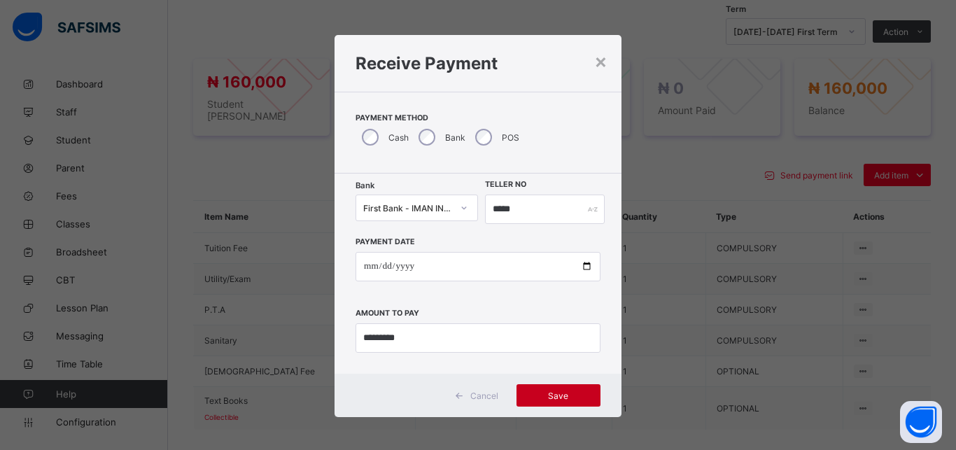
click at [542, 393] on span "Save" at bounding box center [558, 395] width 63 height 10
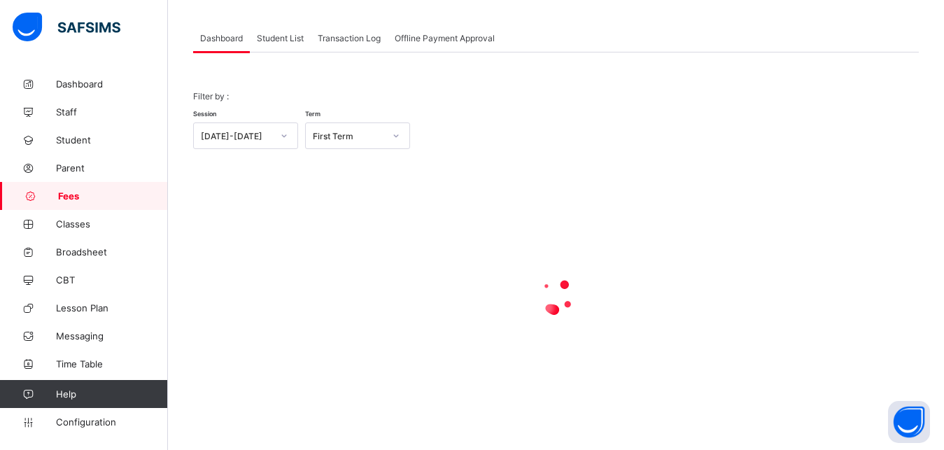
scroll to position [67, 0]
click at [287, 36] on span "Student List" at bounding box center [280, 38] width 47 height 10
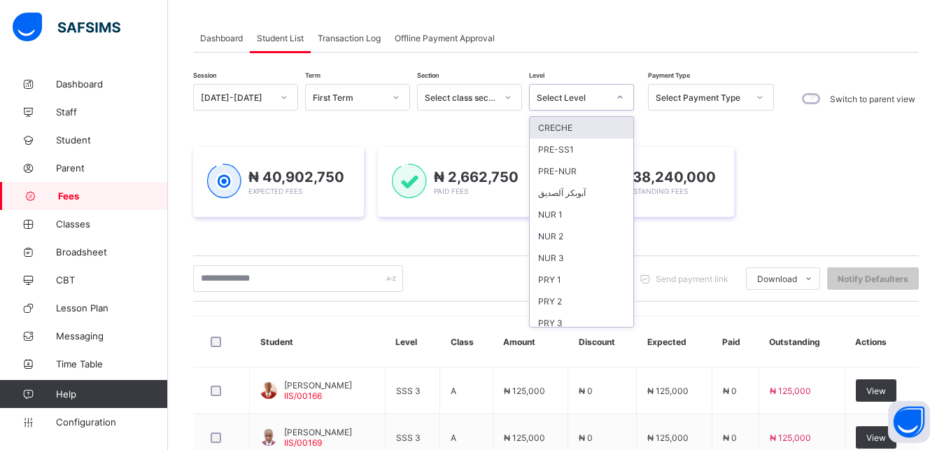
click at [577, 101] on div "Select Level" at bounding box center [572, 97] width 71 height 10
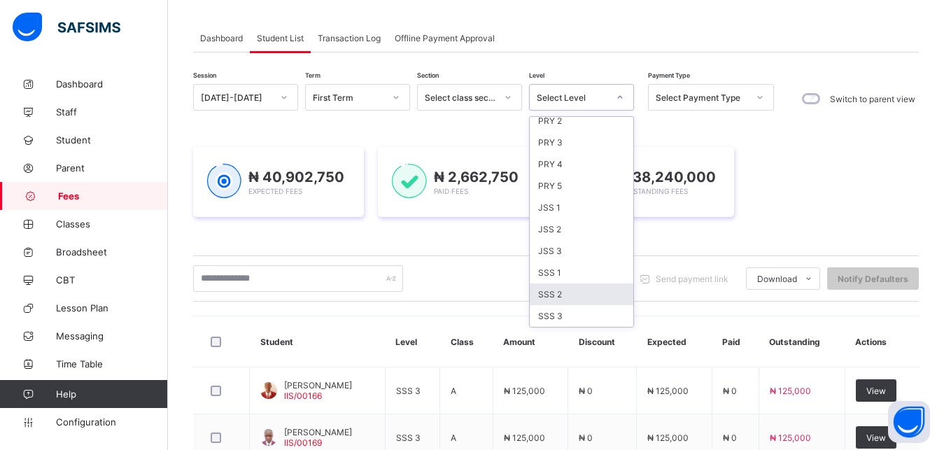
click at [598, 288] on div "SSS 2" at bounding box center [582, 294] width 104 height 22
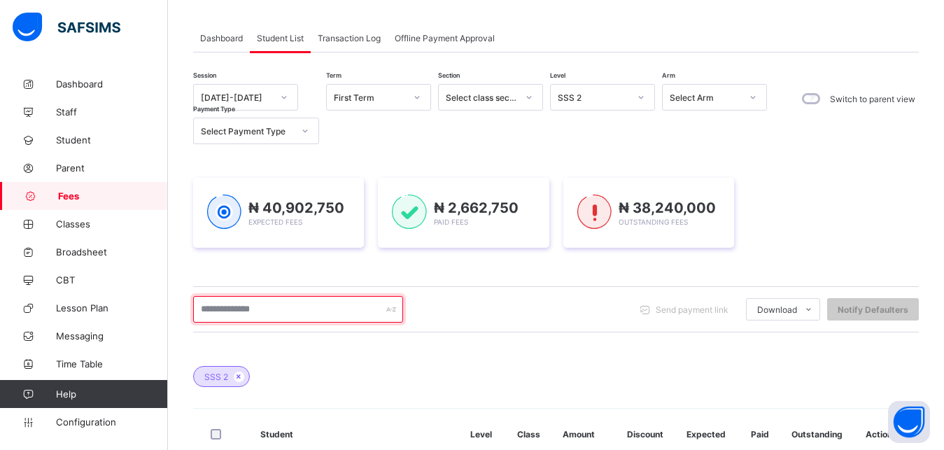
click at [346, 311] on input "text" at bounding box center [298, 309] width 210 height 27
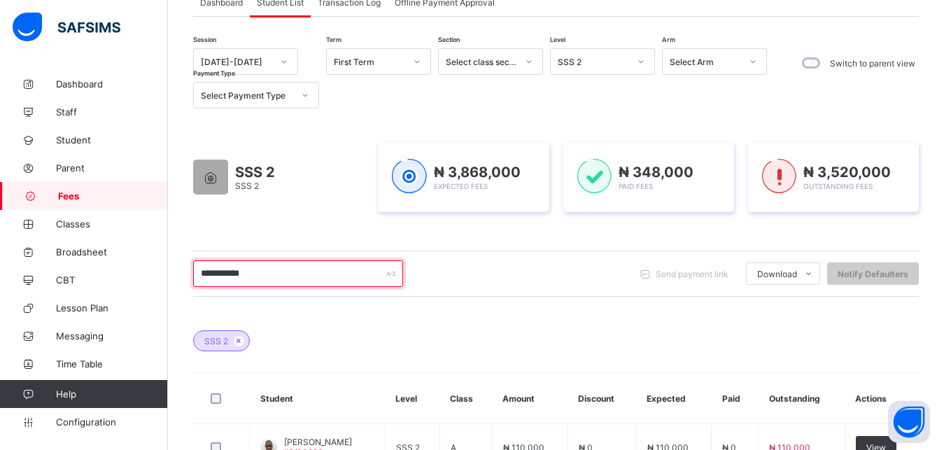
scroll to position [174, 0]
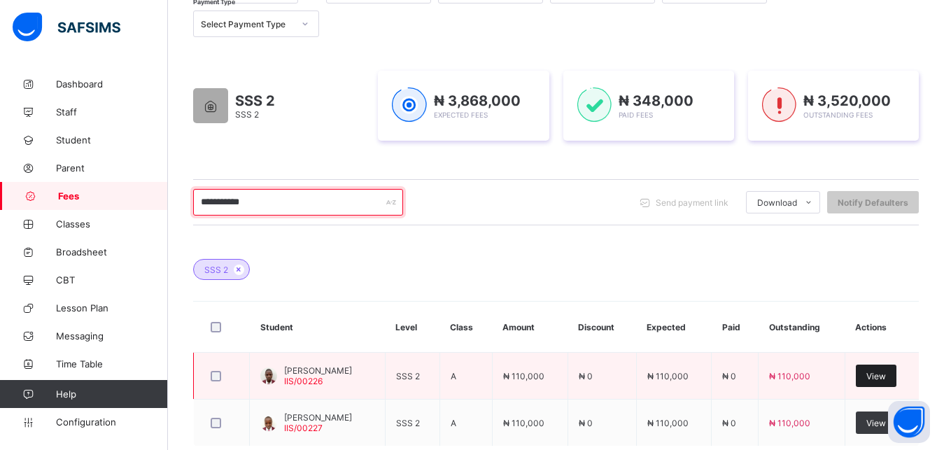
type input "**********"
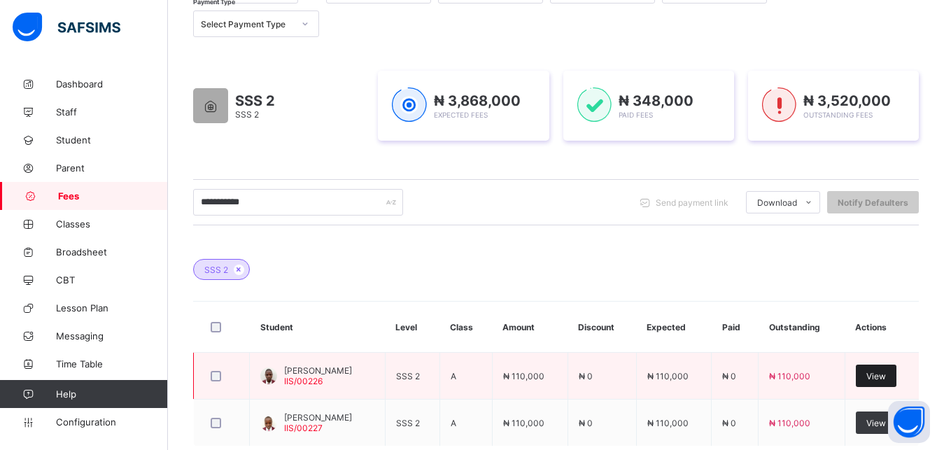
click at [886, 375] on span "View" at bounding box center [876, 376] width 20 height 10
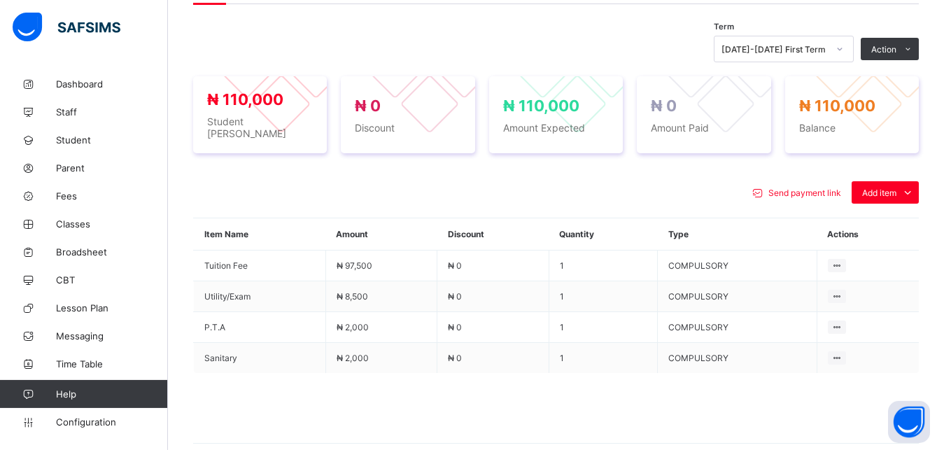
scroll to position [495, 0]
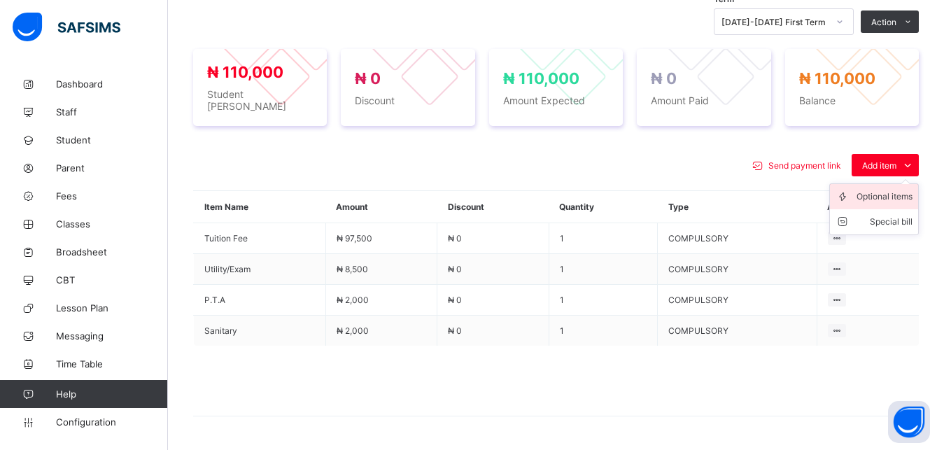
click at [887, 194] on div "Optional items" at bounding box center [884, 197] width 56 height 14
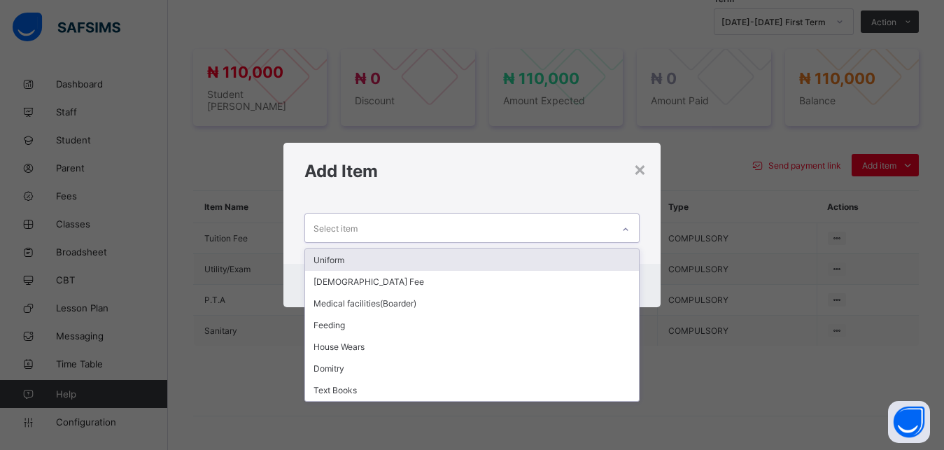
click at [561, 226] on div "Select item" at bounding box center [459, 227] width 308 height 27
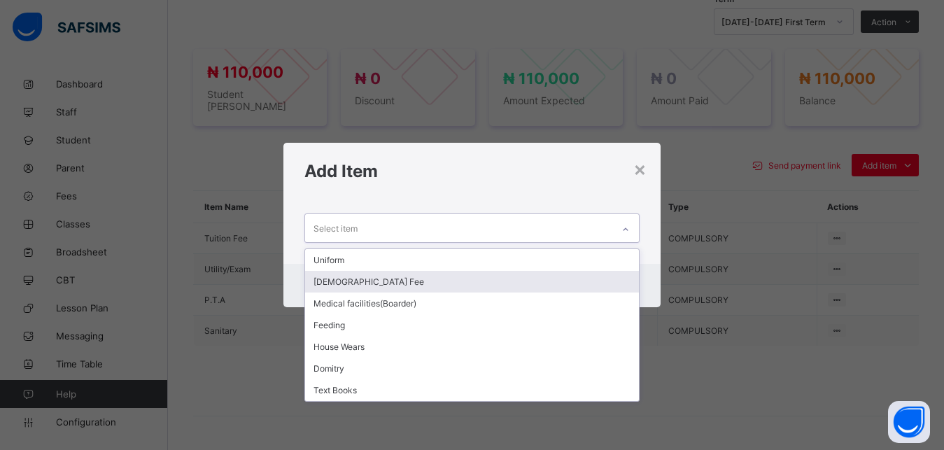
click at [503, 276] on div "[DEMOGRAPHIC_DATA] Fee" at bounding box center [472, 282] width 334 height 22
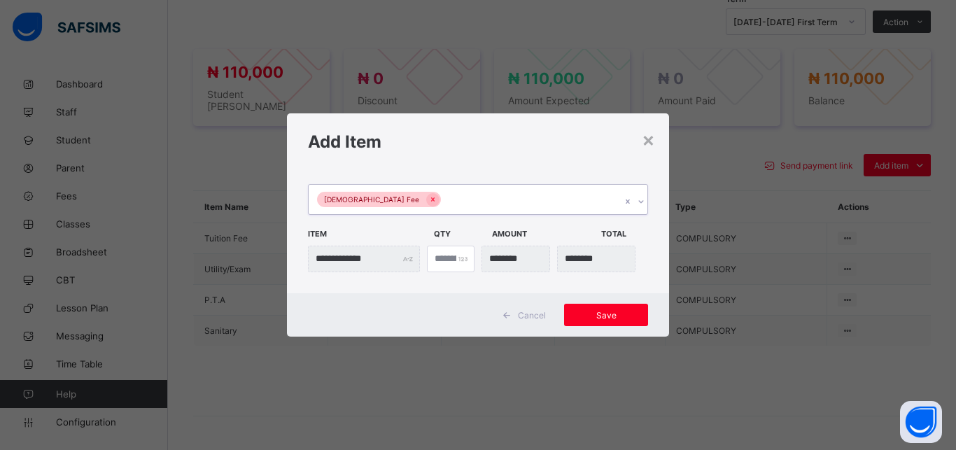
click at [496, 203] on div "[DEMOGRAPHIC_DATA] Fee" at bounding box center [465, 199] width 312 height 29
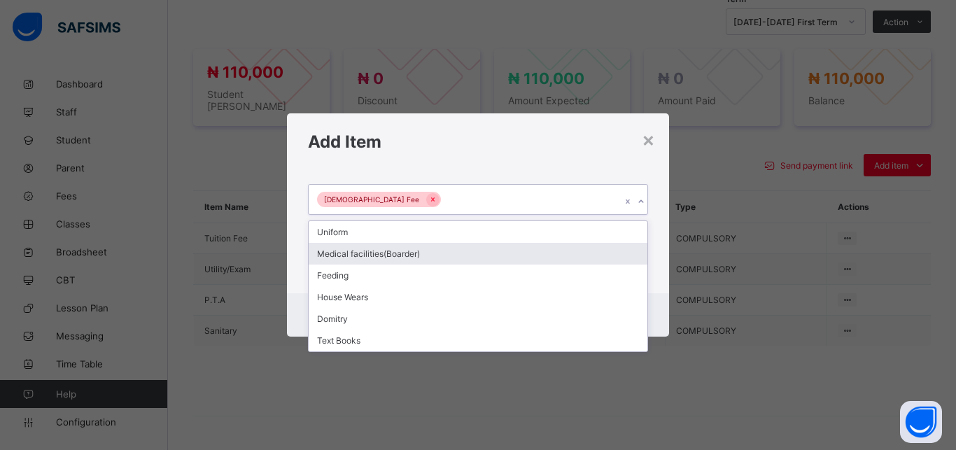
click at [469, 257] on div "Medical facilities(Boarder)" at bounding box center [478, 254] width 339 height 22
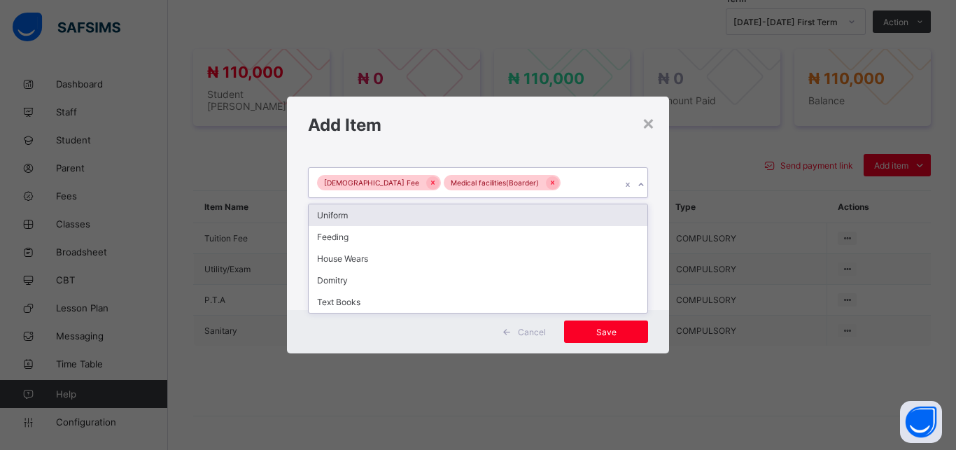
click at [561, 182] on div "[DEMOGRAPHIC_DATA] Fee Medical facilities(Boarder)" at bounding box center [465, 182] width 312 height 29
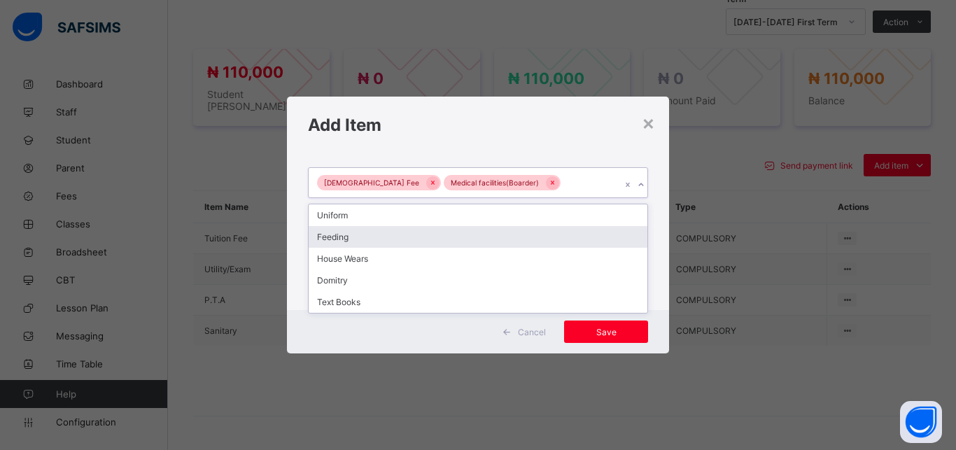
click at [500, 240] on div "Feeding" at bounding box center [478, 237] width 339 height 22
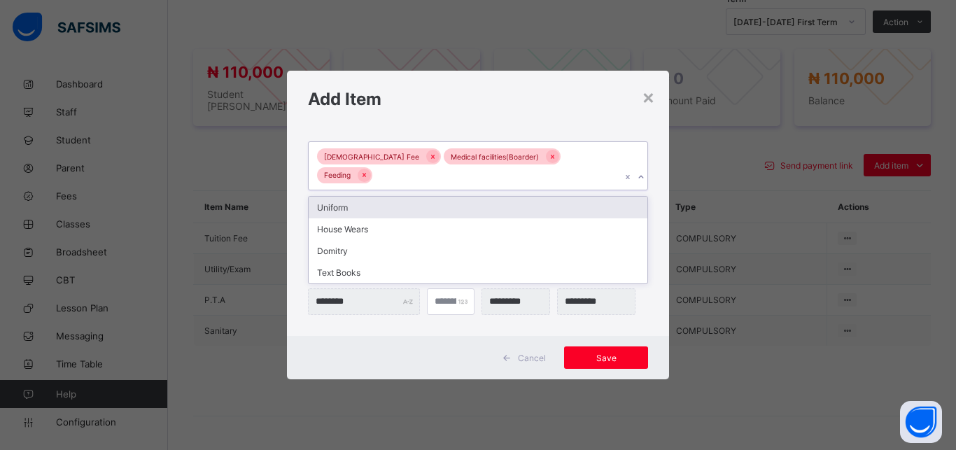
click at [587, 169] on div "[DEMOGRAPHIC_DATA] Fee Medical facilities(Boarder) Feeding" at bounding box center [465, 166] width 312 height 48
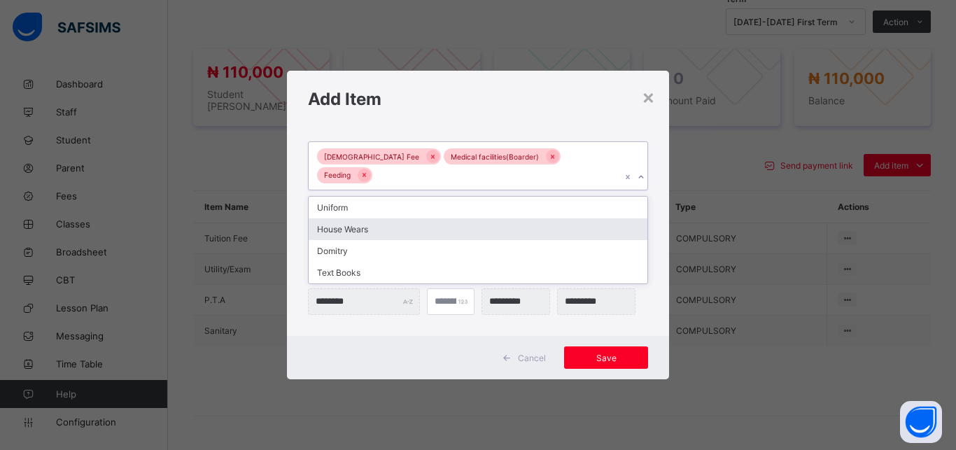
click at [519, 223] on div "House Wears" at bounding box center [478, 229] width 339 height 22
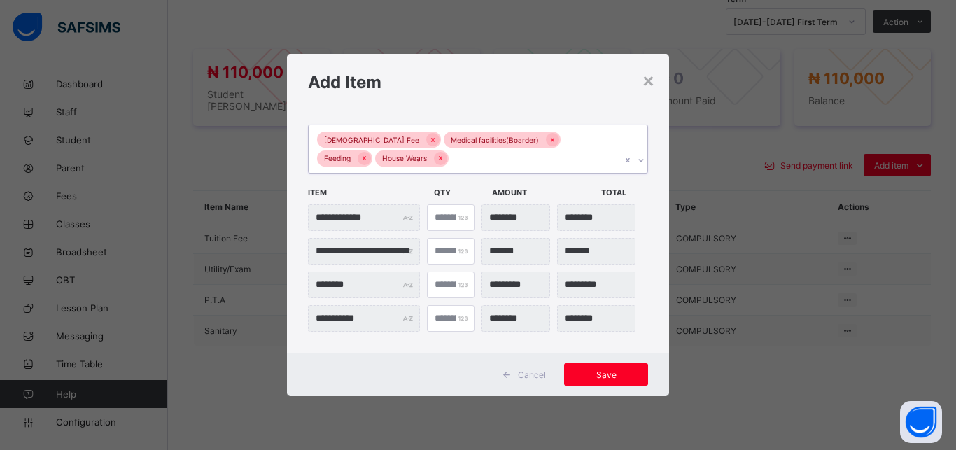
click at [577, 164] on div "[DEMOGRAPHIC_DATA] Fee Medical facilities(Boarder) Feeding House Wears" at bounding box center [465, 149] width 312 height 48
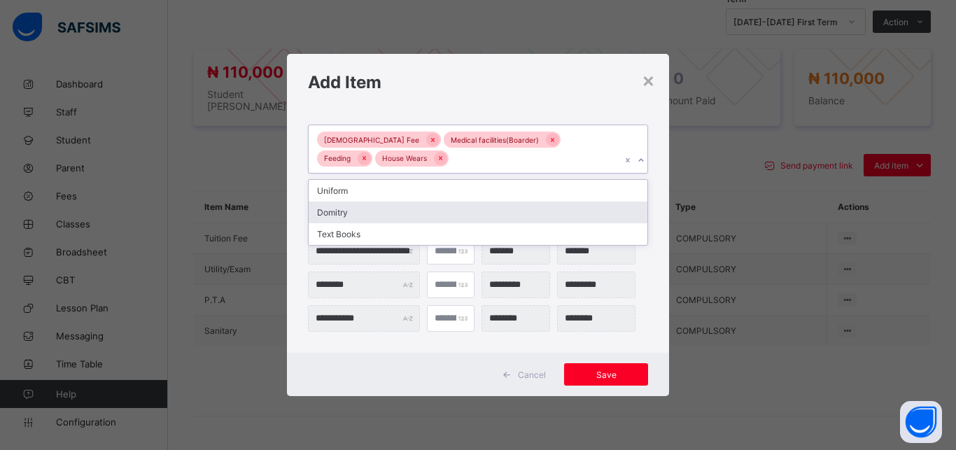
click at [491, 213] on div "Domitry" at bounding box center [478, 213] width 339 height 22
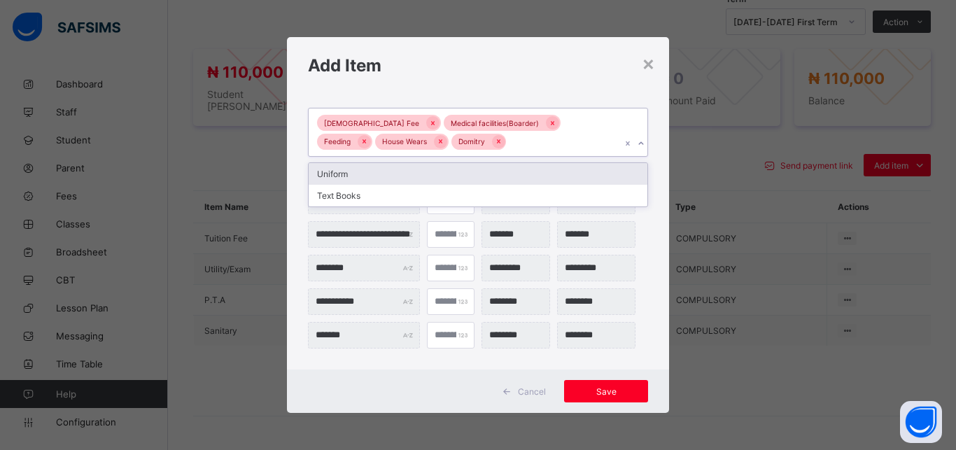
click at [508, 146] on div "[DEMOGRAPHIC_DATA] Fee Medical facilities(Boarder) Feeding House Wears Domitry" at bounding box center [465, 132] width 312 height 48
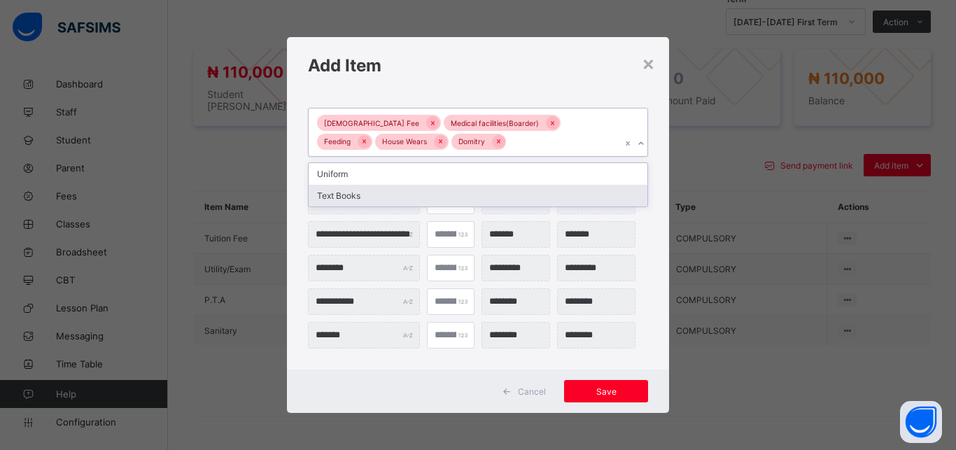
click at [453, 195] on div "Text Books" at bounding box center [478, 196] width 339 height 22
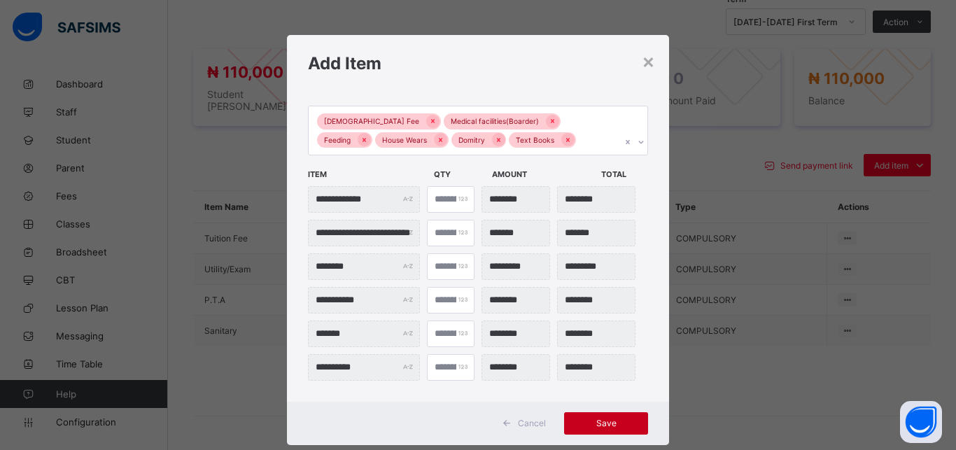
click at [598, 418] on span "Save" at bounding box center [605, 423] width 63 height 10
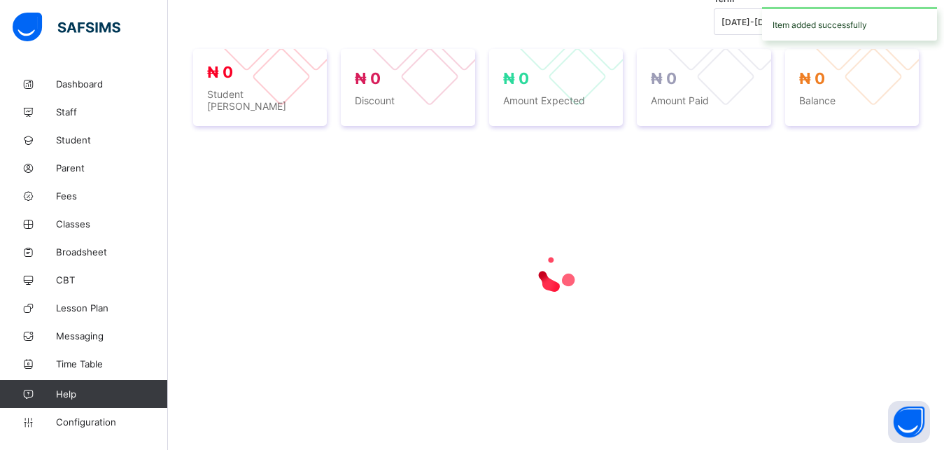
scroll to position [493, 0]
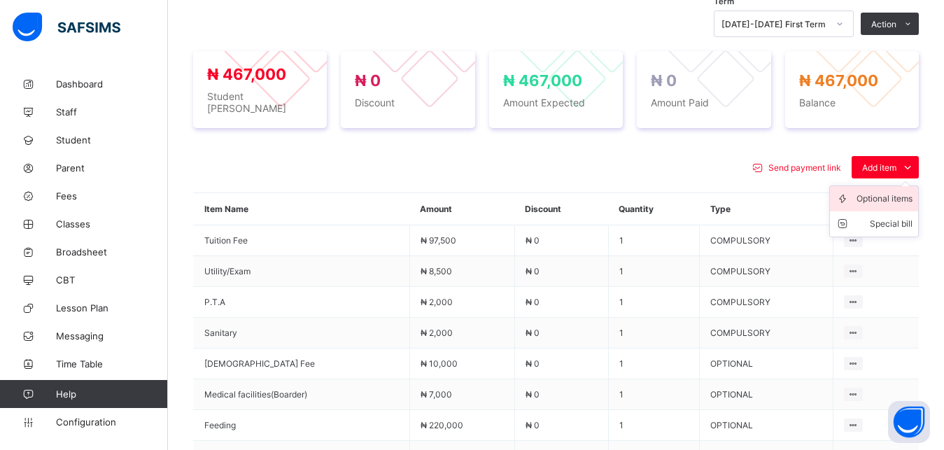
click at [887, 192] on div "Optional items" at bounding box center [884, 199] width 56 height 14
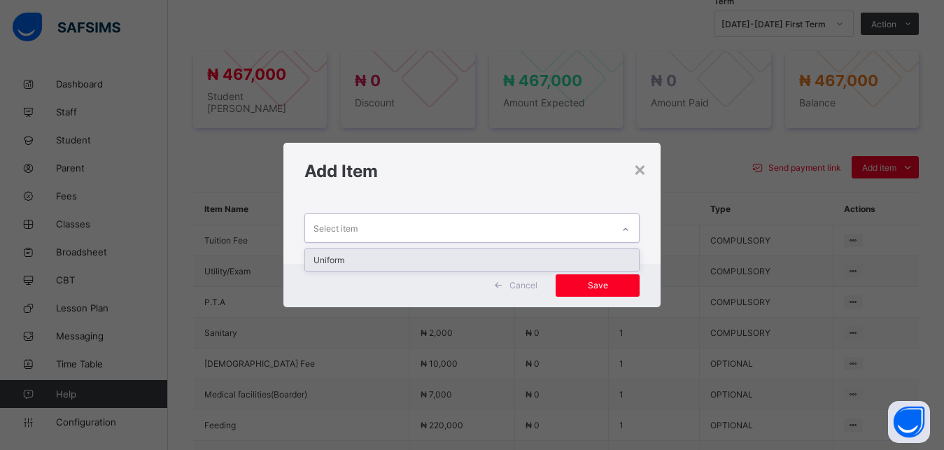
click at [486, 219] on div "Select item" at bounding box center [459, 227] width 308 height 27
click at [471, 263] on div "Uniform" at bounding box center [472, 260] width 334 height 22
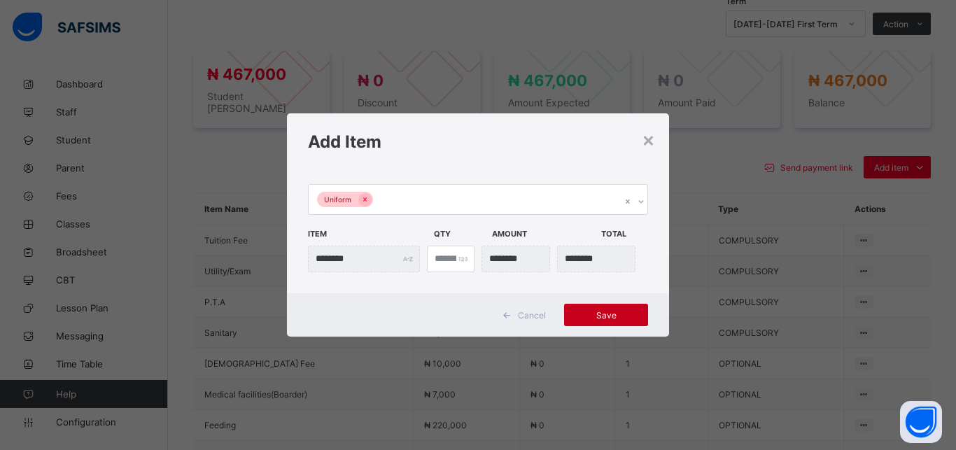
click at [600, 318] on span "Save" at bounding box center [605, 315] width 63 height 10
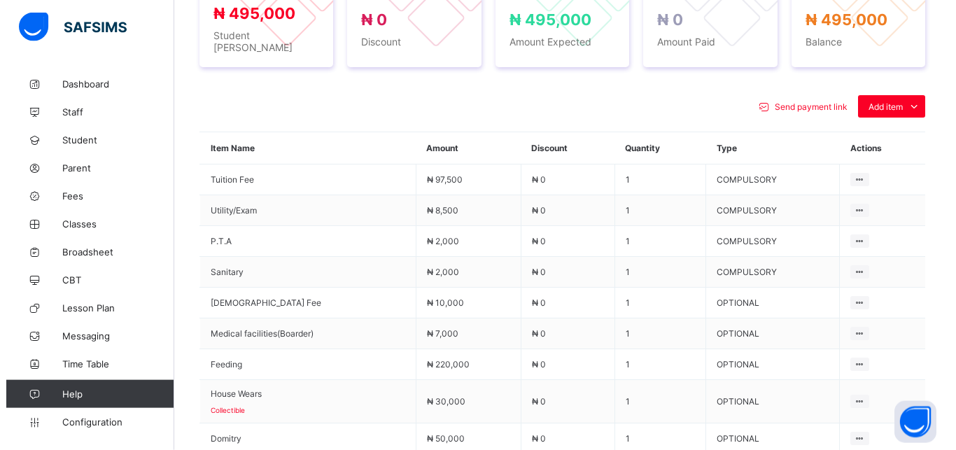
scroll to position [529, 0]
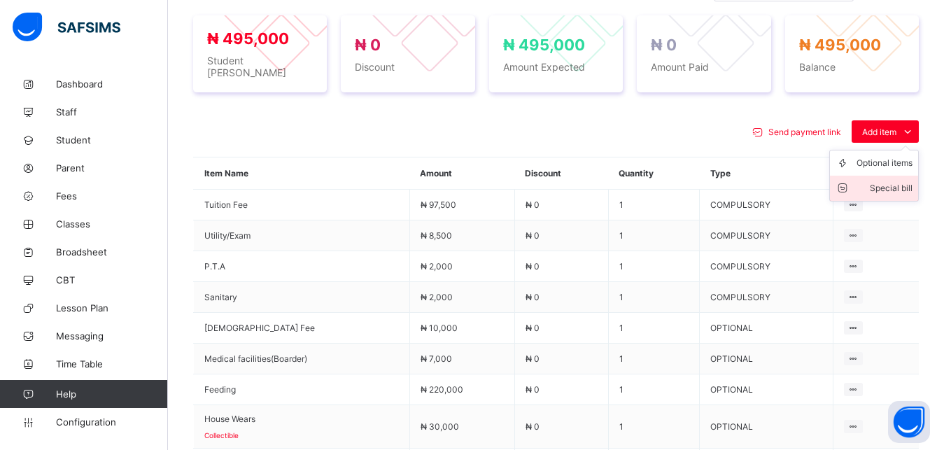
click at [889, 181] on div "Special bill" at bounding box center [884, 188] width 56 height 14
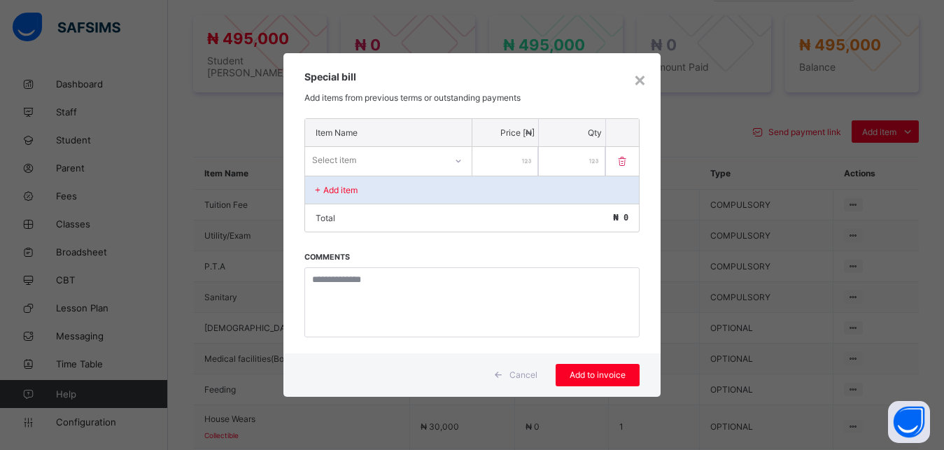
click at [425, 157] on div "Select item" at bounding box center [375, 160] width 140 height 20
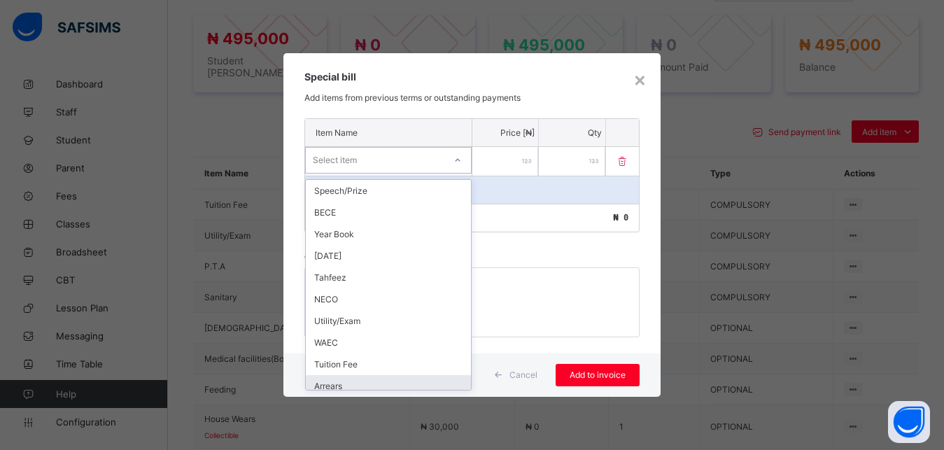
click at [381, 383] on div "Arrears" at bounding box center [388, 386] width 165 height 22
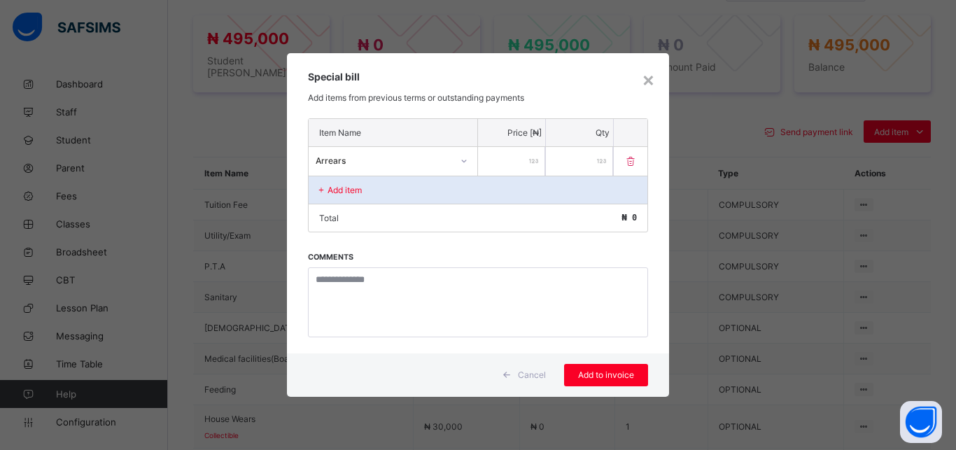
click at [505, 158] on input "number" at bounding box center [511, 161] width 67 height 29
type input "****"
click at [603, 377] on span "Add to invoice" at bounding box center [605, 374] width 63 height 10
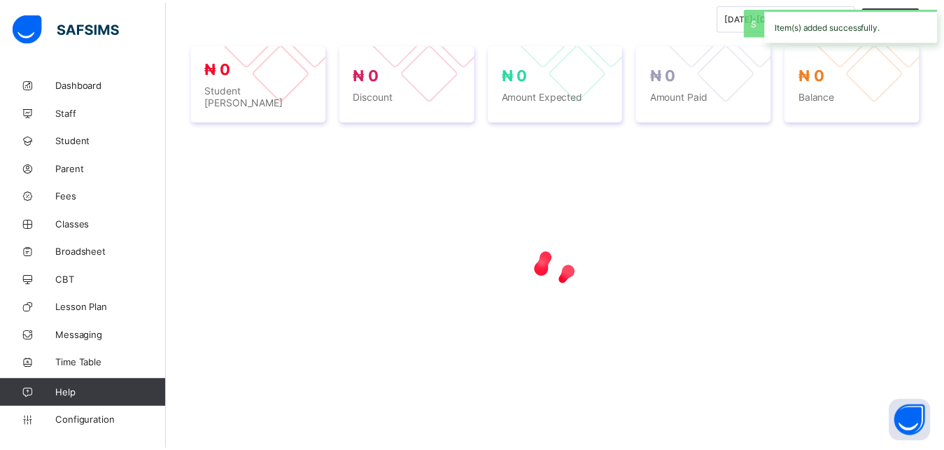
scroll to position [493, 0]
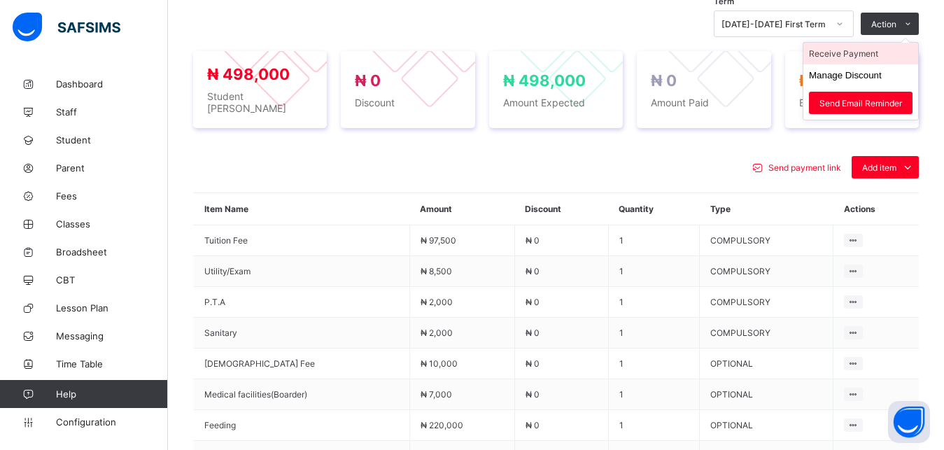
click at [875, 52] on li "Receive Payment" at bounding box center [860, 54] width 115 height 22
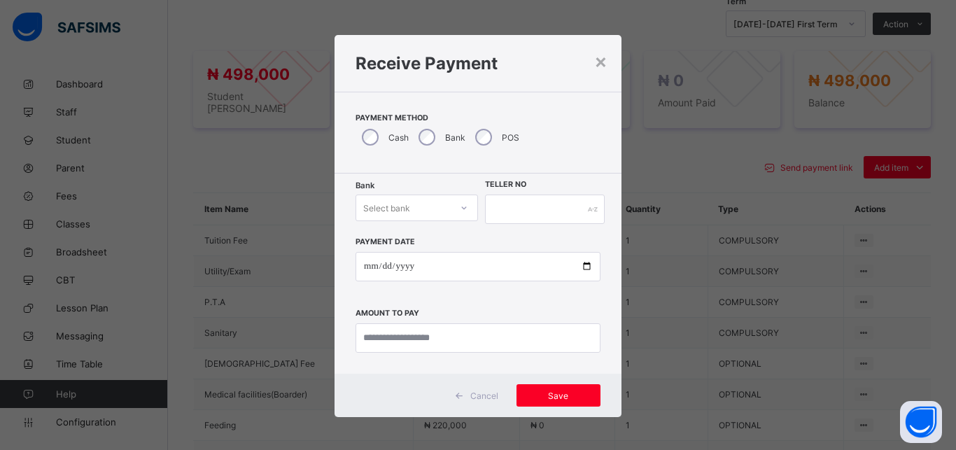
click at [420, 202] on div "Select bank" at bounding box center [403, 208] width 94 height 20
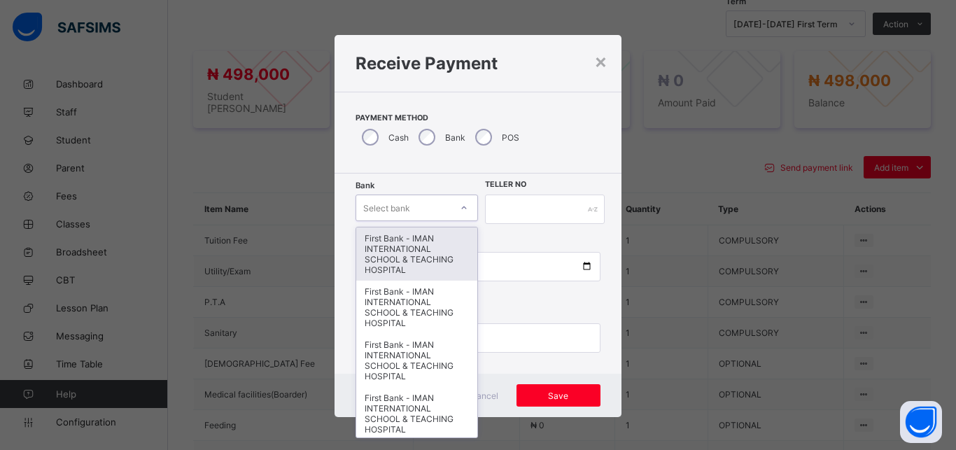
click at [413, 246] on div "First Bank - IMAN INTERNATIONAL SCHOOL & TEACHING HOSPITAL" at bounding box center [416, 253] width 121 height 53
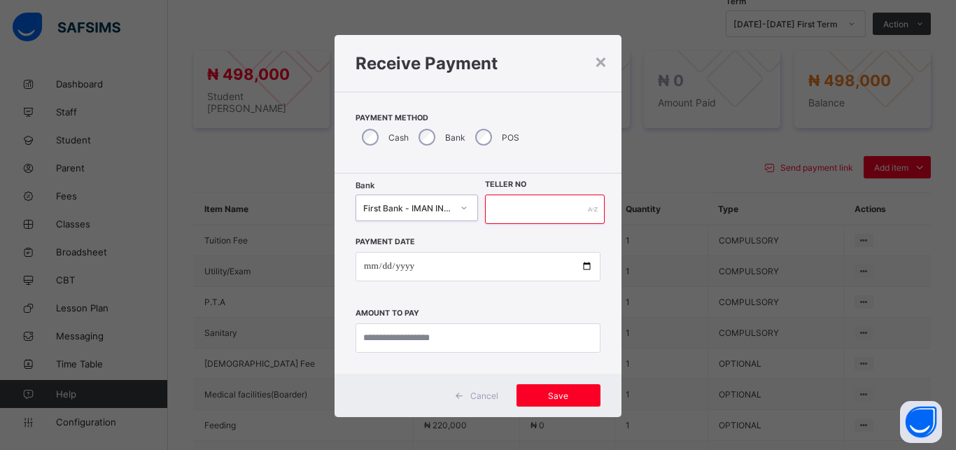
click at [507, 211] on input "text" at bounding box center [545, 209] width 120 height 29
type input "*****"
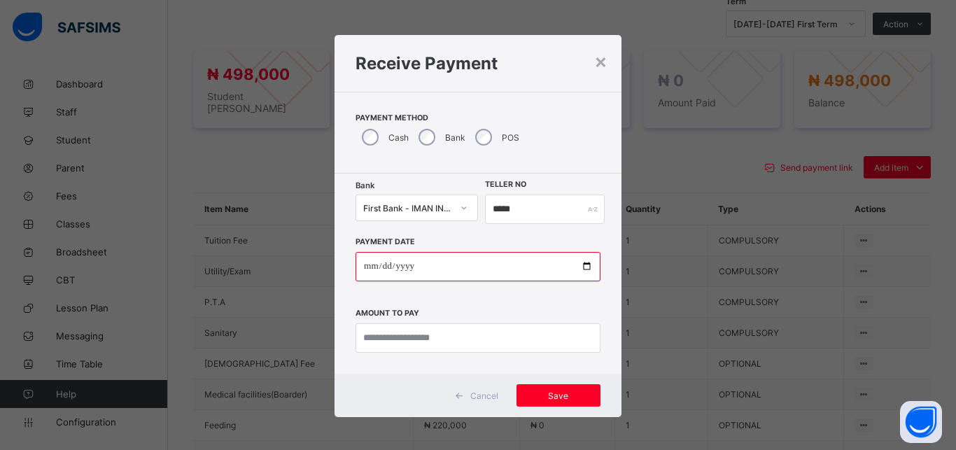
click at [579, 266] on input "date" at bounding box center [477, 266] width 245 height 29
type input "**********"
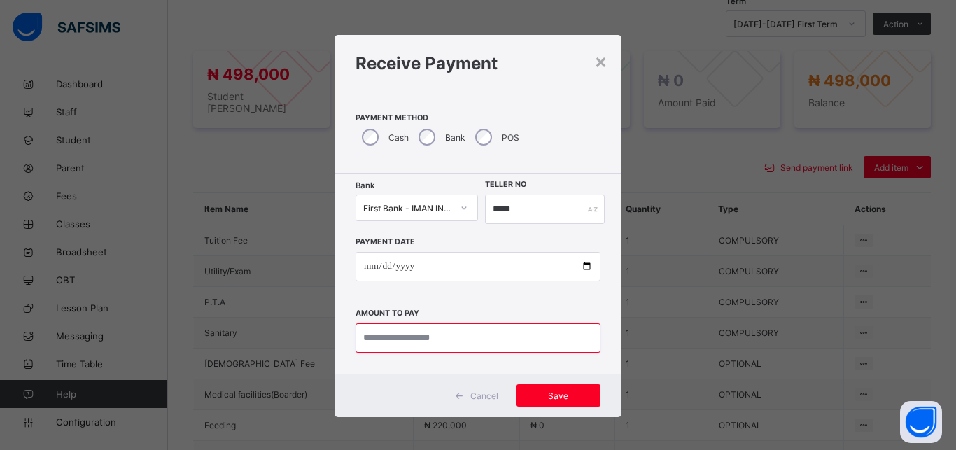
click at [459, 336] on input "currency" at bounding box center [477, 337] width 245 height 29
click at [402, 345] on input "currency" at bounding box center [477, 337] width 245 height 29
click at [391, 336] on input "currency" at bounding box center [477, 337] width 245 height 29
click at [391, 341] on input "currency" at bounding box center [477, 337] width 245 height 29
type input "*********"
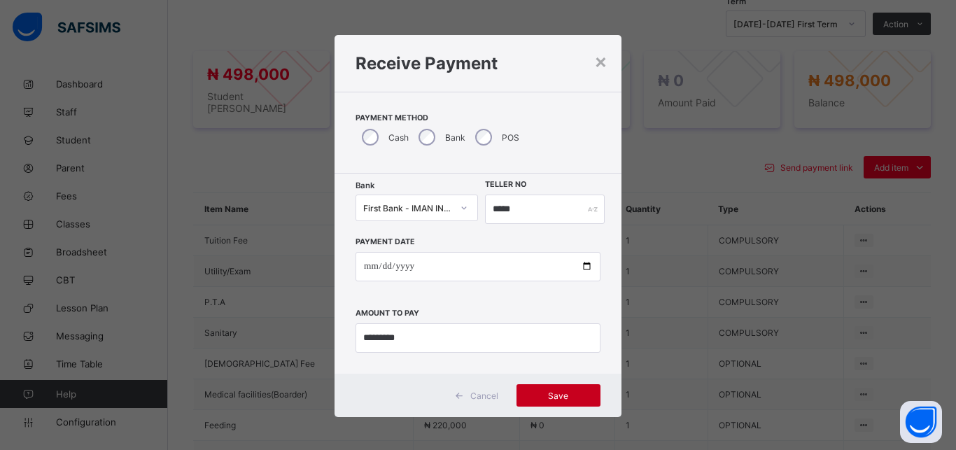
click at [556, 396] on span "Save" at bounding box center [558, 395] width 63 height 10
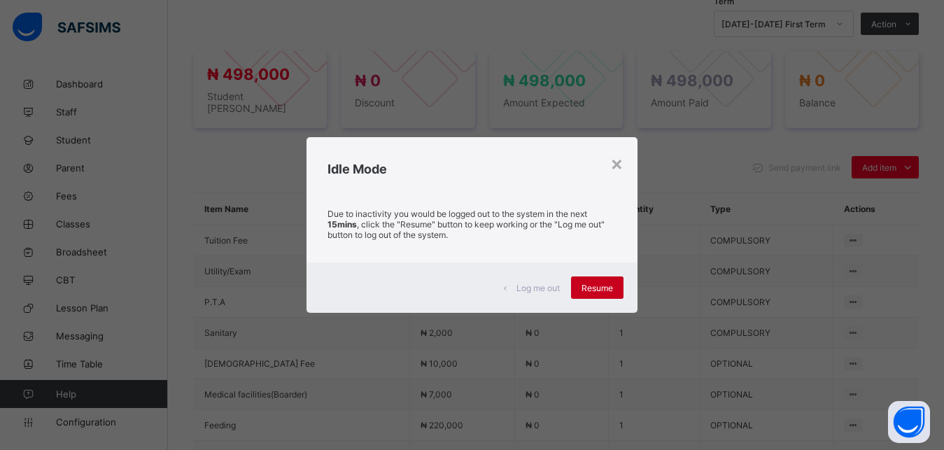
click at [603, 283] on span "Resume" at bounding box center [596, 288] width 31 height 10
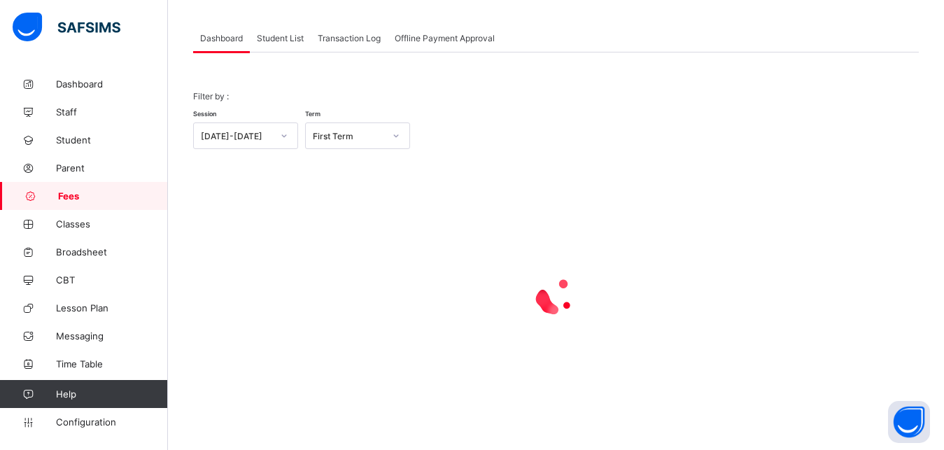
scroll to position [67, 0]
click at [280, 33] on span "Student List" at bounding box center [280, 38] width 47 height 10
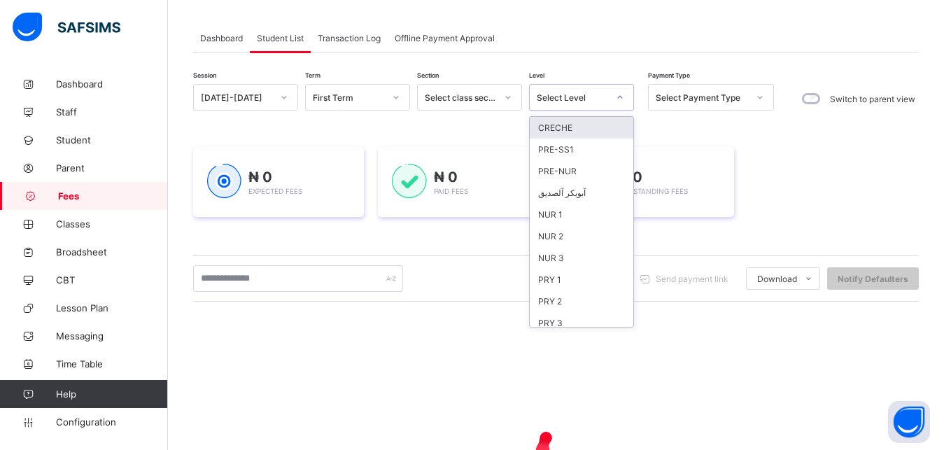
click at [569, 104] on div "Select Level" at bounding box center [568, 97] width 77 height 20
click at [586, 234] on div "NUR 2" at bounding box center [582, 236] width 104 height 22
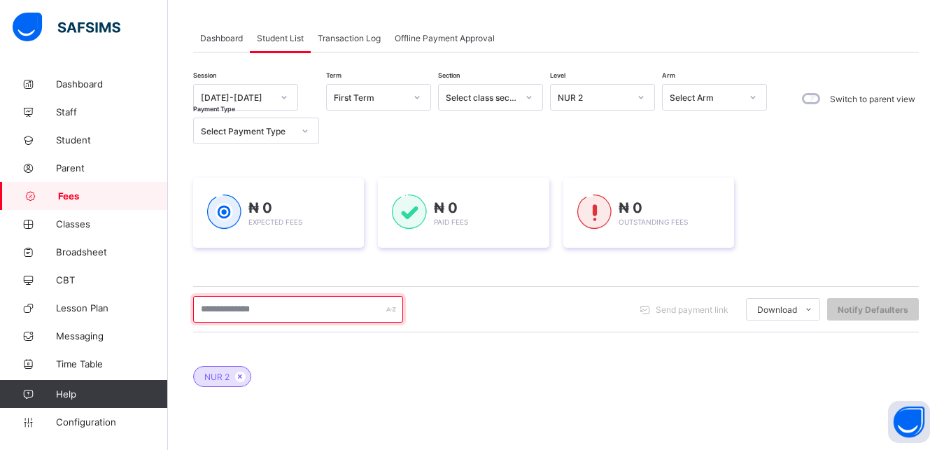
click at [323, 311] on input "text" at bounding box center [298, 309] width 210 height 27
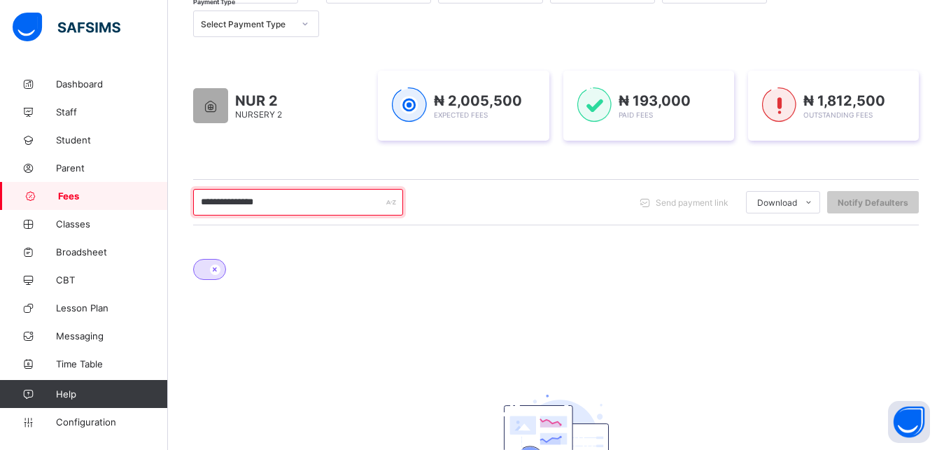
scroll to position [139, 0]
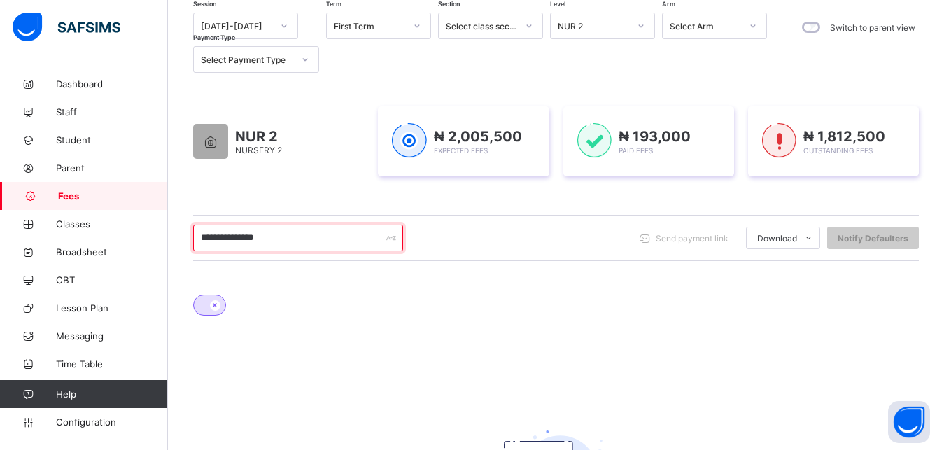
type input "**********"
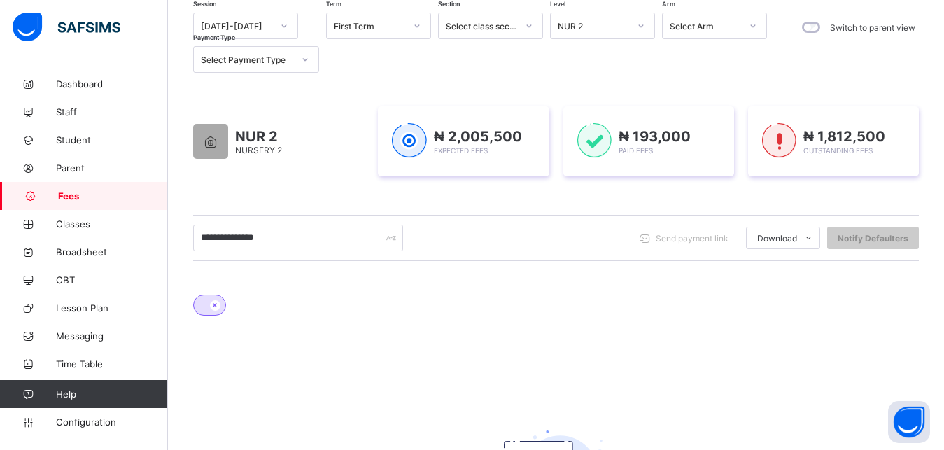
click at [613, 21] on div "NUR 2" at bounding box center [593, 26] width 71 height 10
click at [607, 27] on div "NUR 2" at bounding box center [593, 26] width 71 height 10
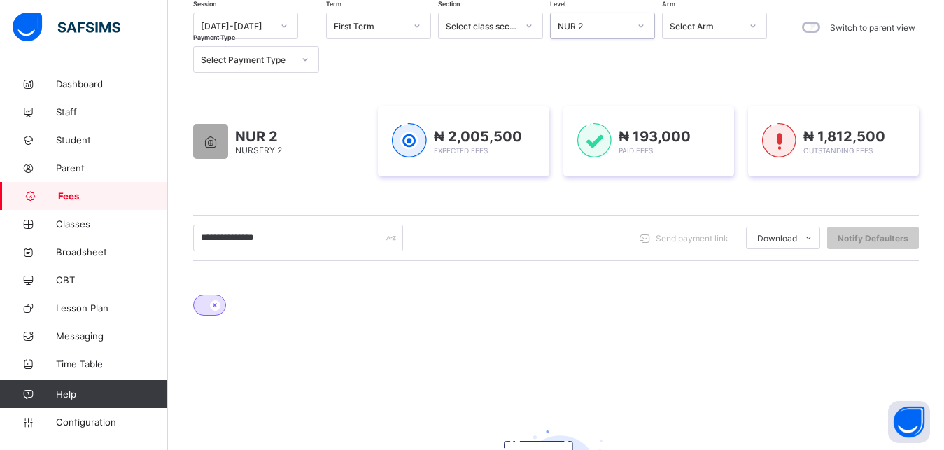
click at [607, 27] on div "NUR 2" at bounding box center [593, 26] width 71 height 10
